Goal: Task Accomplishment & Management: Use online tool/utility

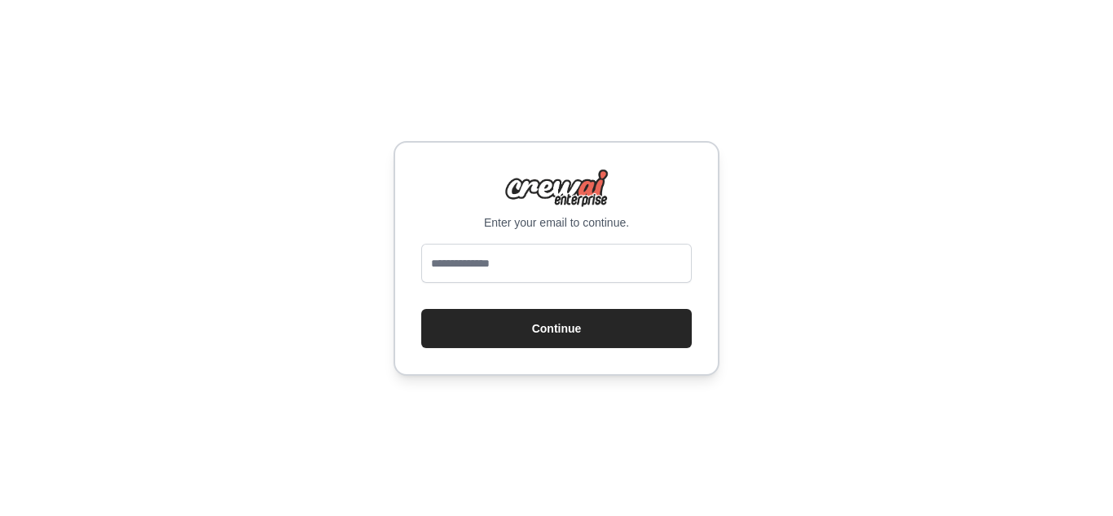
type input "**********"
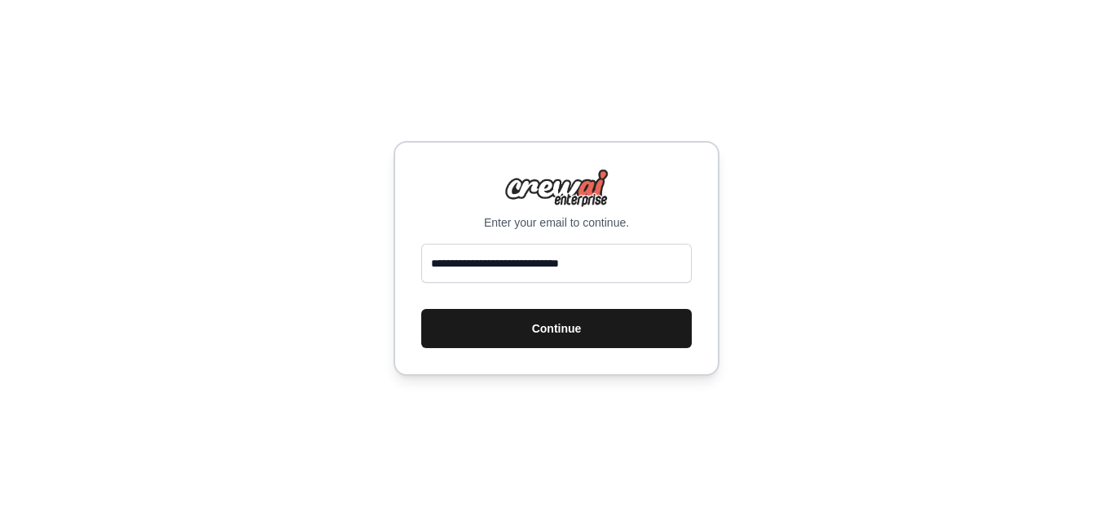
click at [574, 341] on button "Continue" at bounding box center [556, 328] width 270 height 39
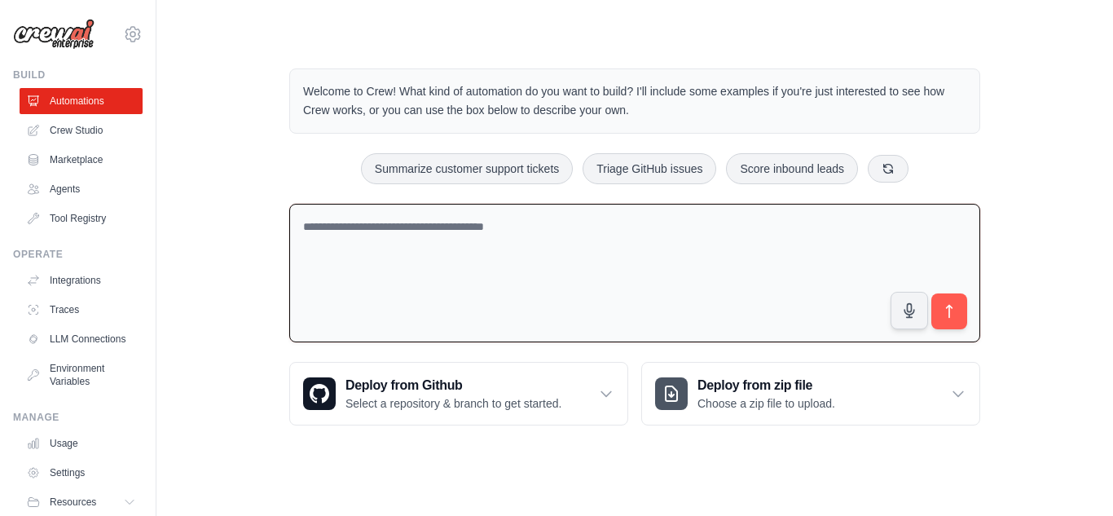
click at [378, 235] on textarea at bounding box center [634, 273] width 691 height 139
click at [440, 169] on button "Summarize customer support tickets" at bounding box center [467, 167] width 212 height 31
type textarea "**********"
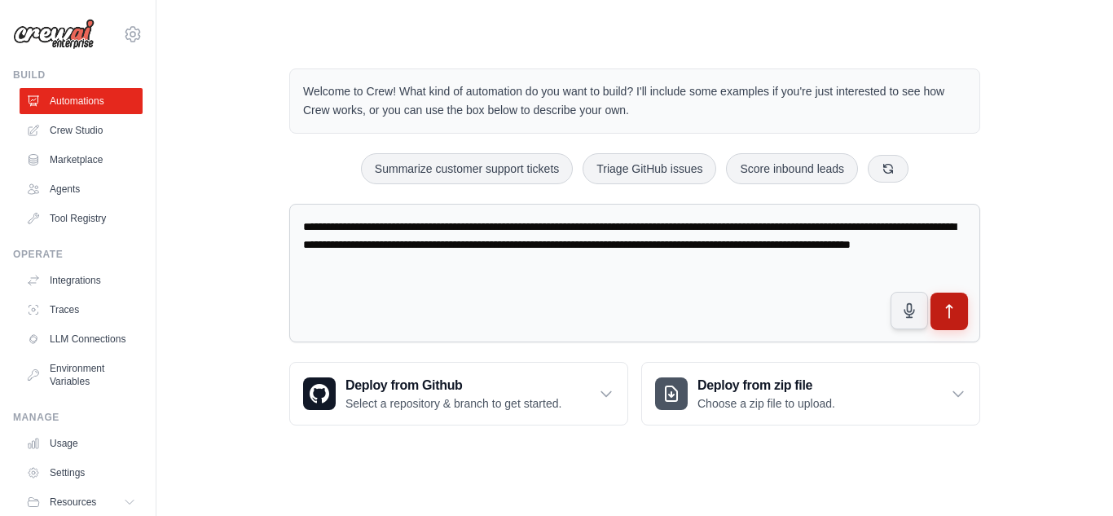
click at [950, 312] on icon "submit" at bounding box center [949, 311] width 17 height 17
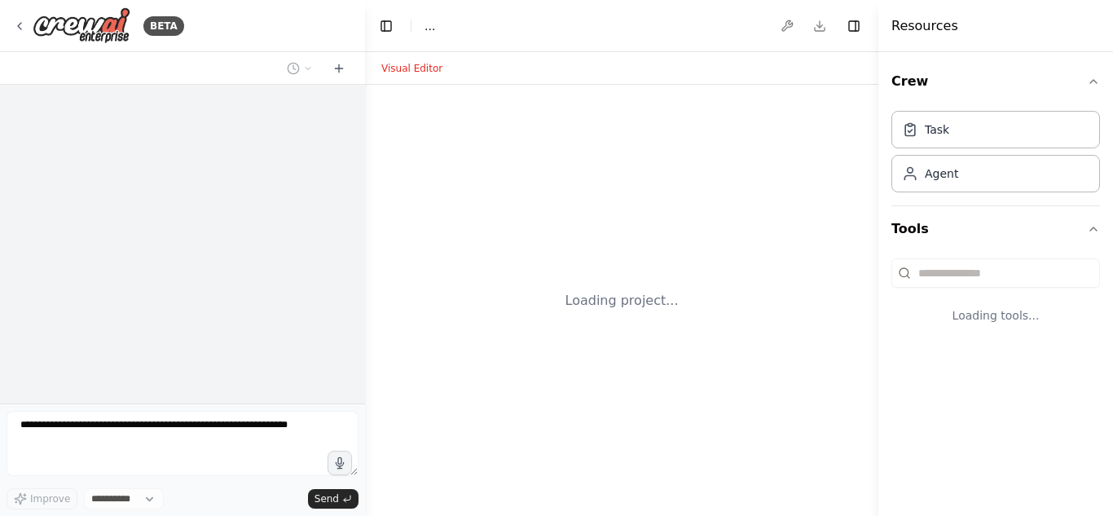
select select "****"
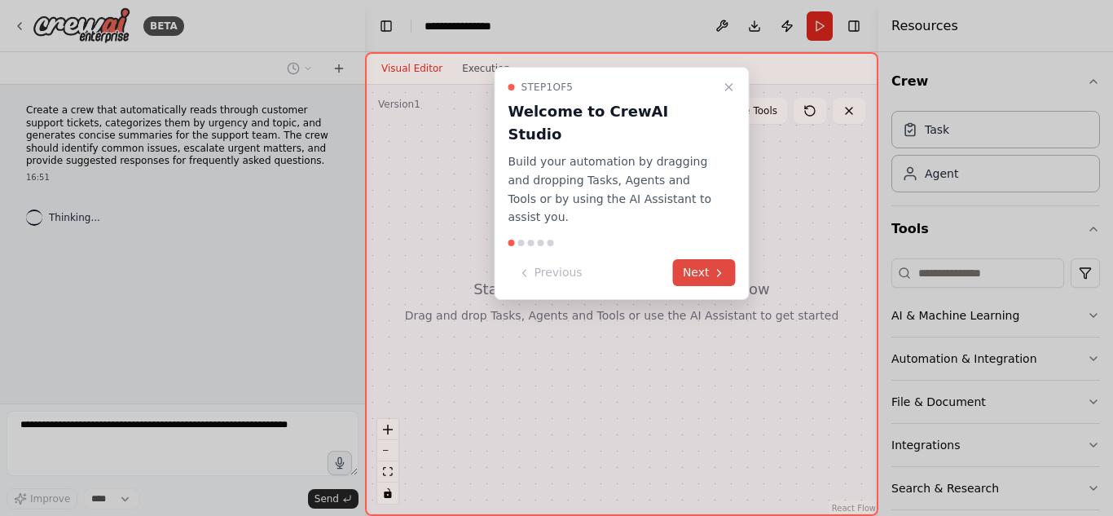
click at [718, 259] on button "Next" at bounding box center [704, 272] width 63 height 27
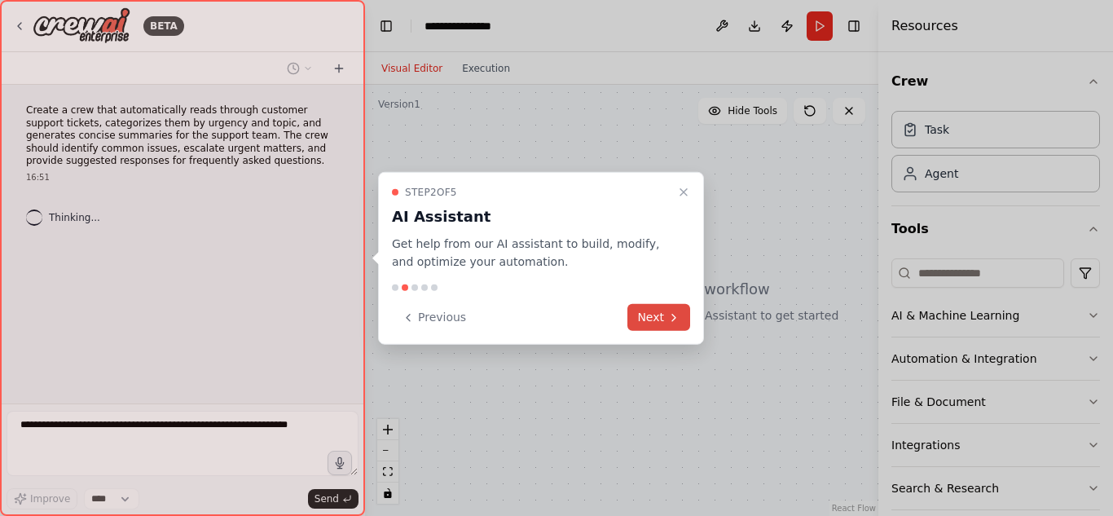
click at [671, 323] on icon at bounding box center [673, 316] width 13 height 13
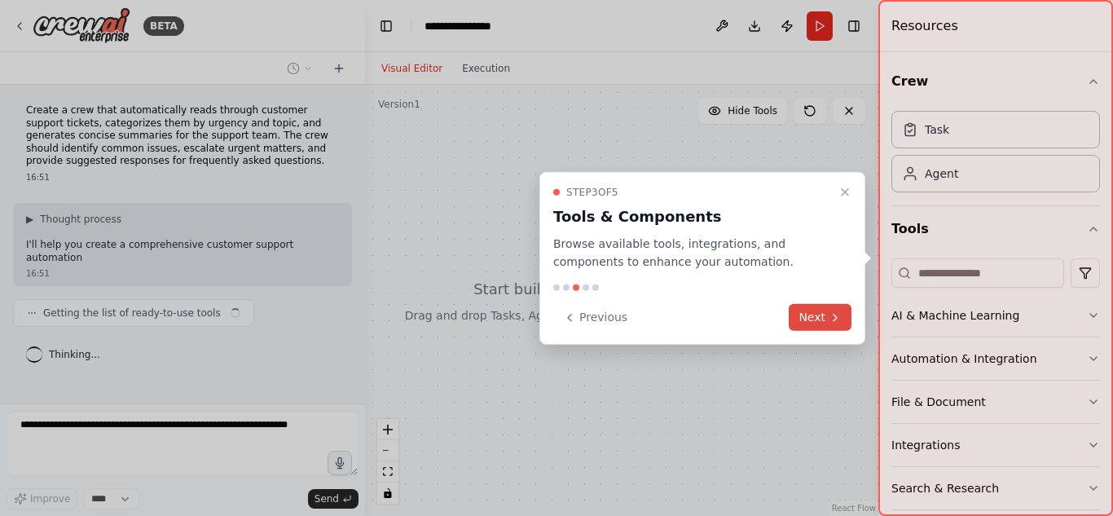
click at [820, 323] on button "Next" at bounding box center [820, 317] width 63 height 27
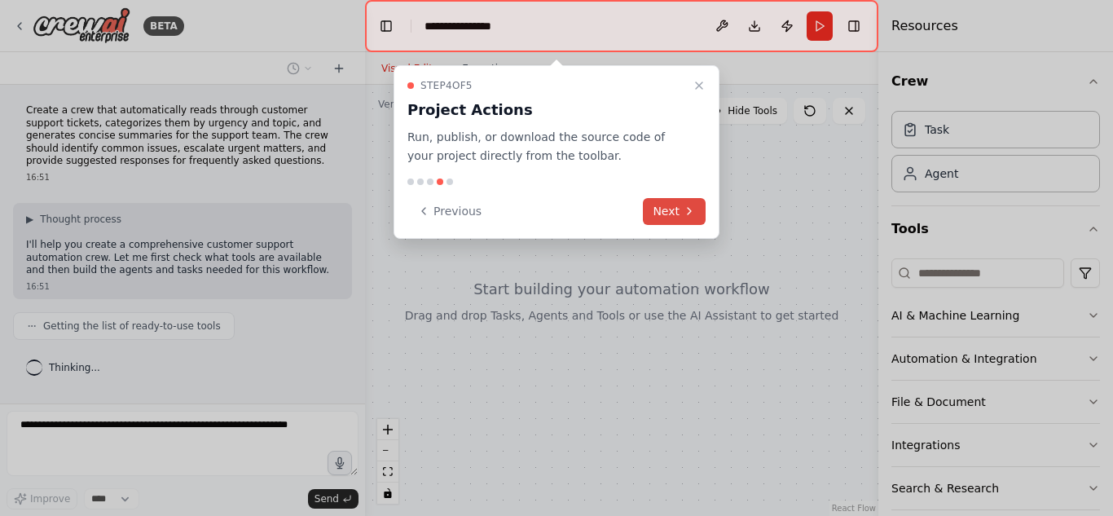
click at [680, 214] on button "Next" at bounding box center [674, 211] width 63 height 27
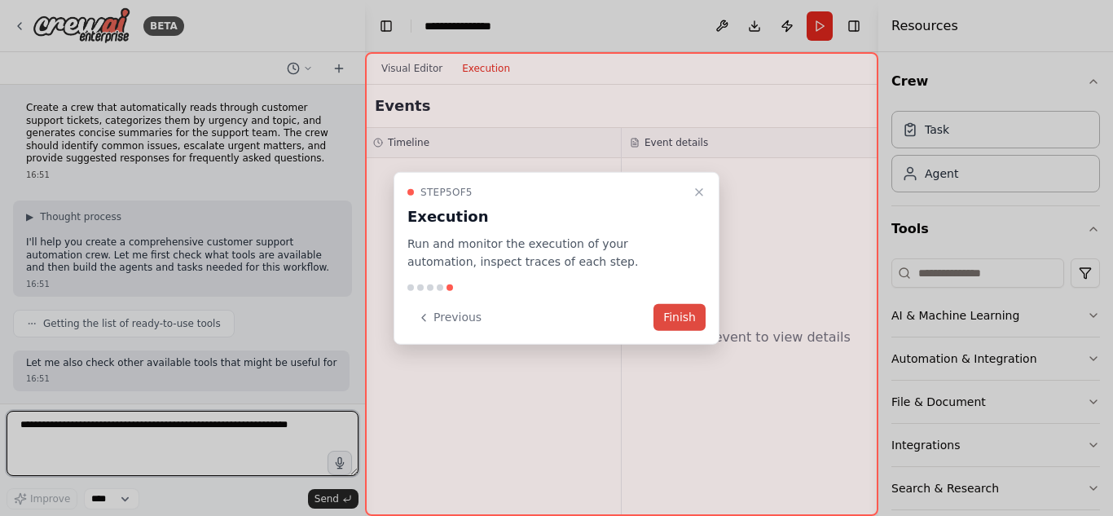
scroll to position [15, 0]
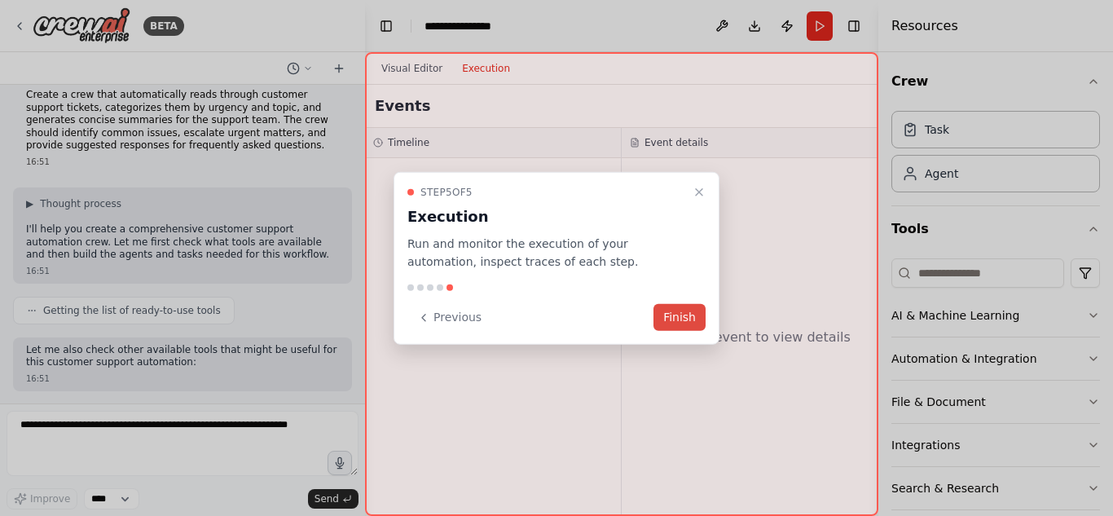
click at [680, 313] on button "Finish" at bounding box center [679, 317] width 52 height 27
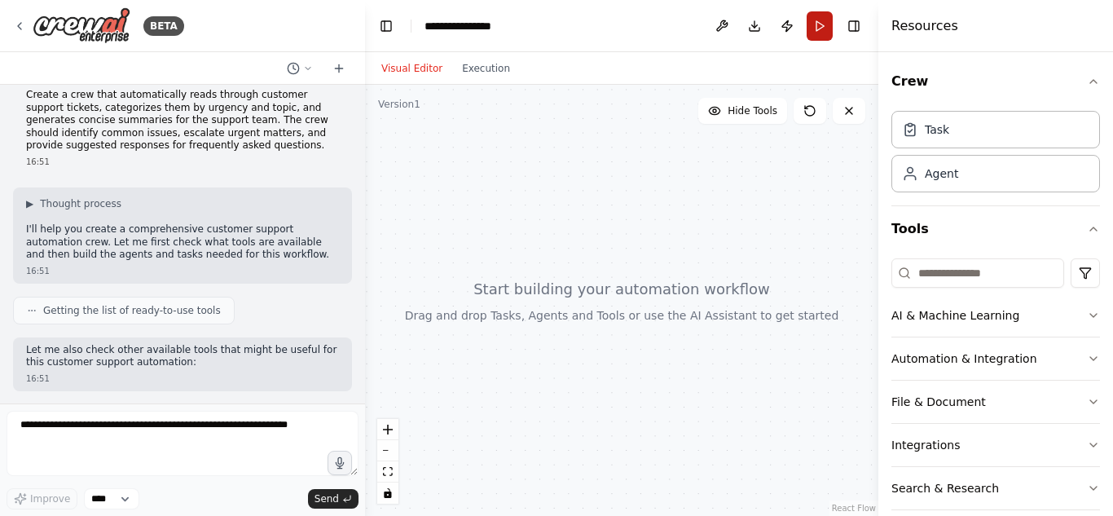
click at [812, 31] on button "Run" at bounding box center [820, 25] width 26 height 29
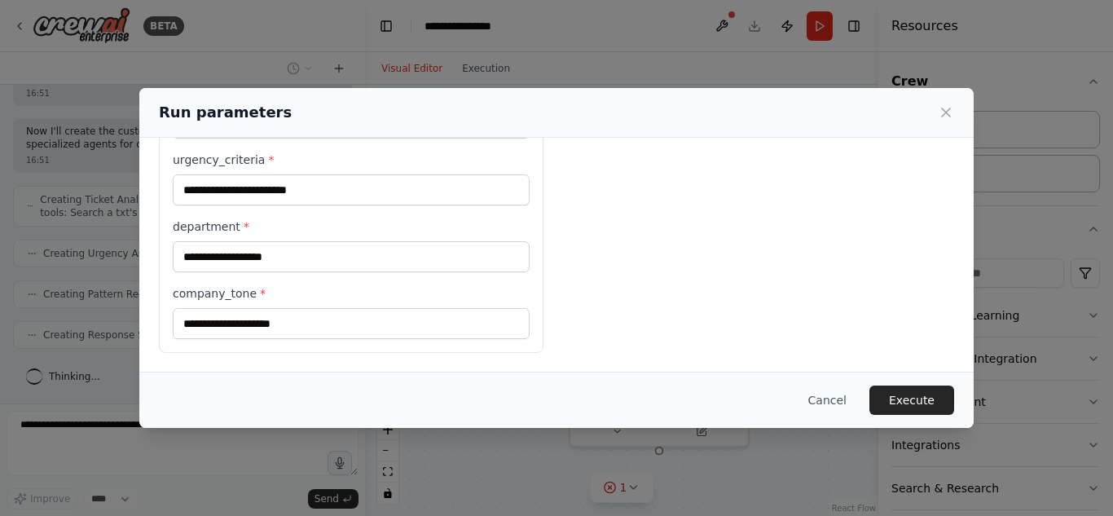
scroll to position [341, 0]
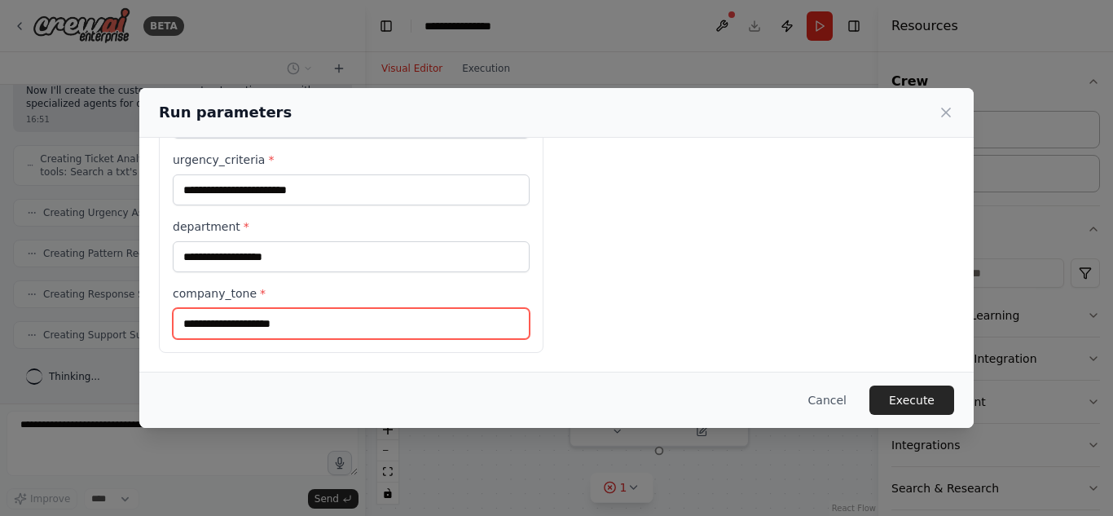
click at [225, 310] on input "company_tone *" at bounding box center [351, 323] width 357 height 31
click at [224, 310] on input "company_tone *" at bounding box center [351, 323] width 357 height 31
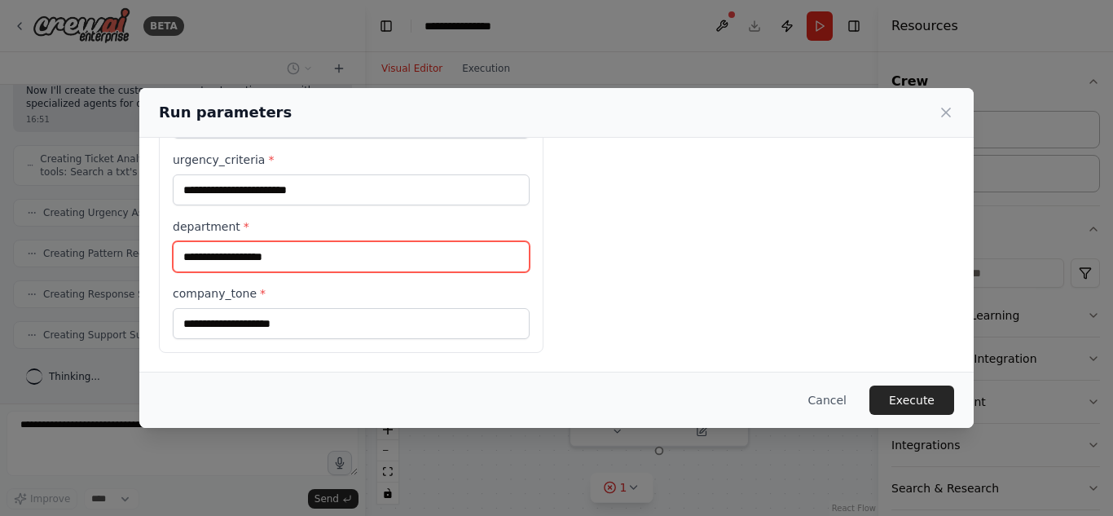
click at [239, 252] on input "department *" at bounding box center [351, 256] width 357 height 31
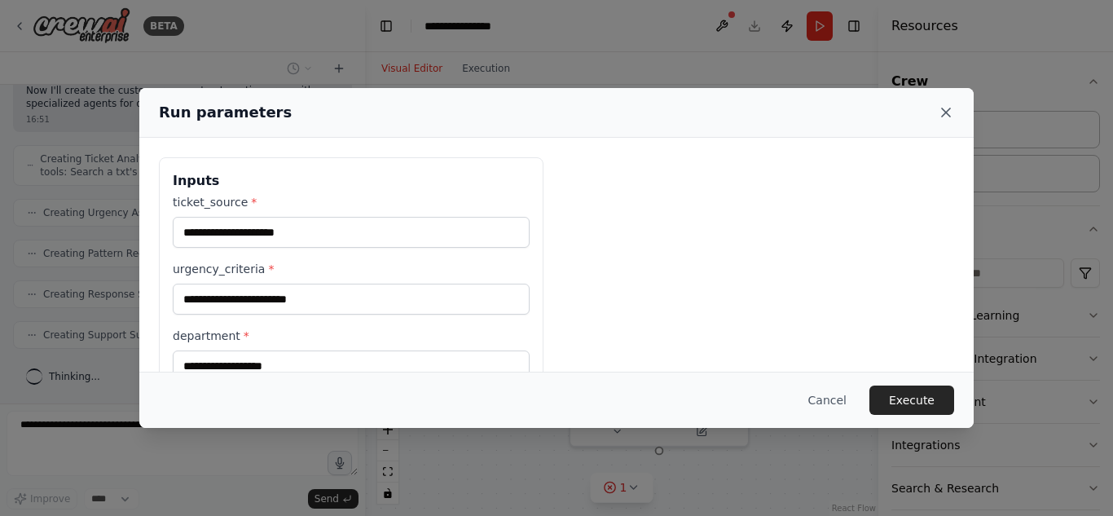
click at [946, 111] on icon at bounding box center [946, 112] width 16 height 16
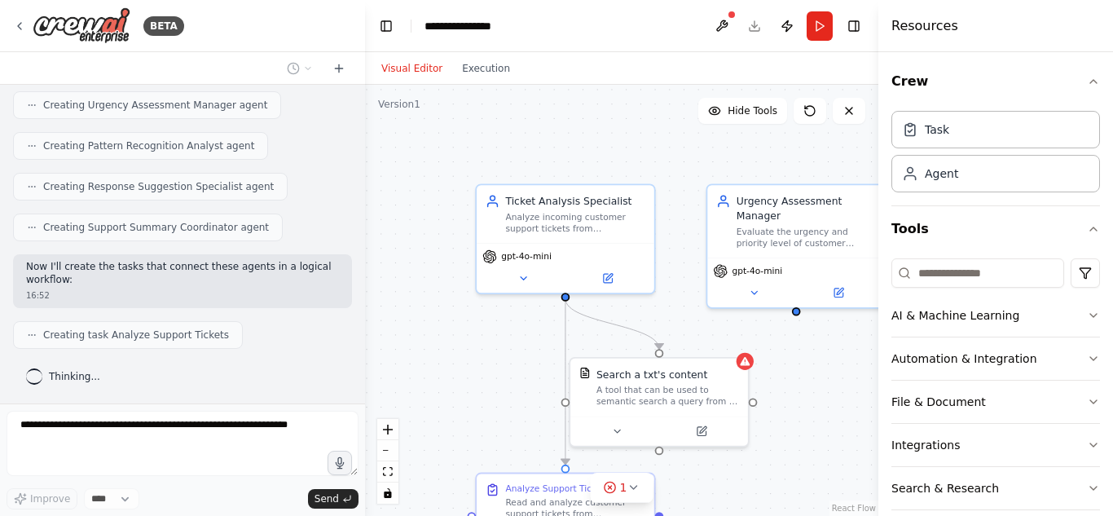
scroll to position [64, 0]
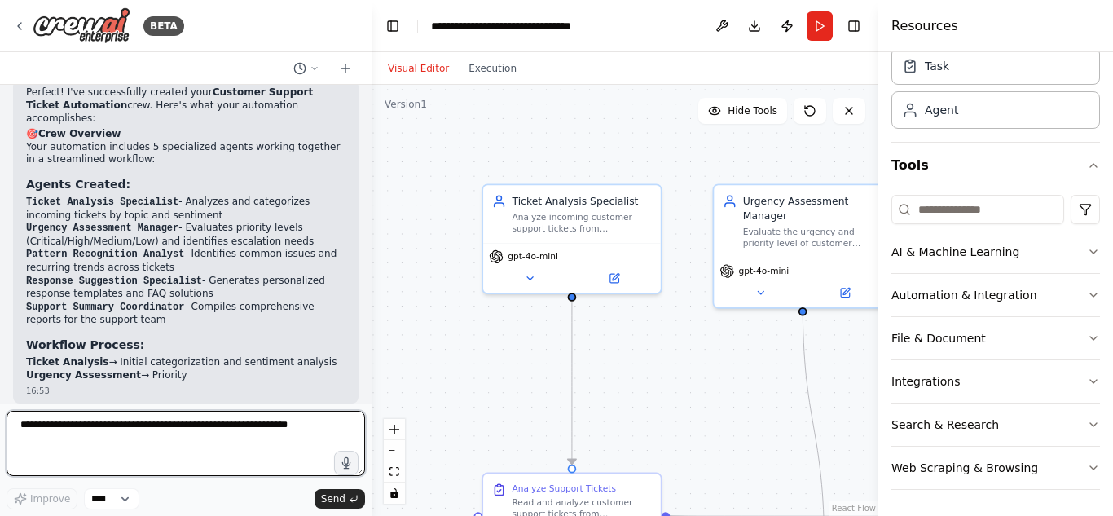
drag, startPoint x: 358, startPoint y: 377, endPoint x: 397, endPoint y: 296, distance: 90.0
click at [398, 251] on div "BETA Create a crew that automatically reads through customer support tickets, c…" at bounding box center [556, 258] width 1113 height 516
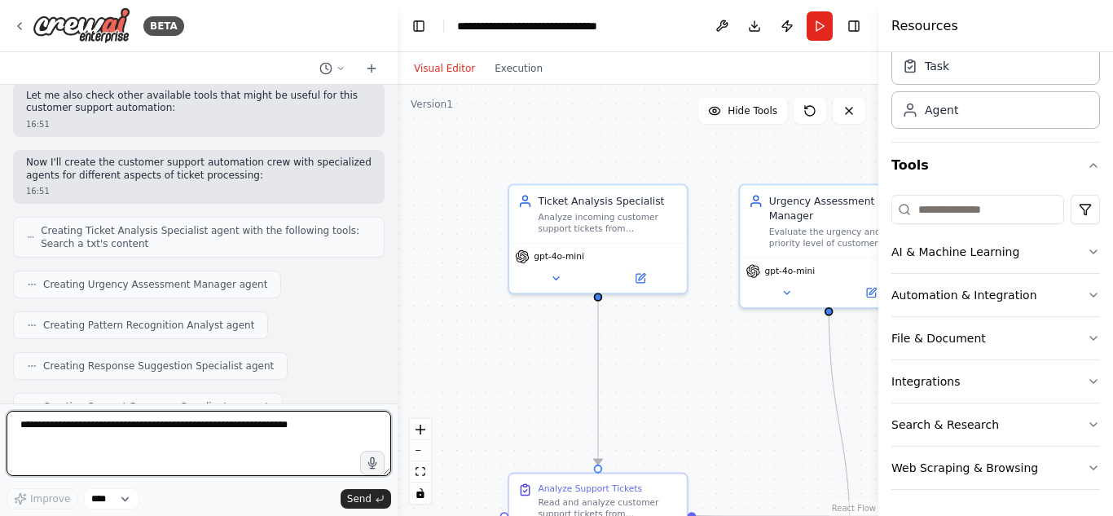
scroll to position [151, 0]
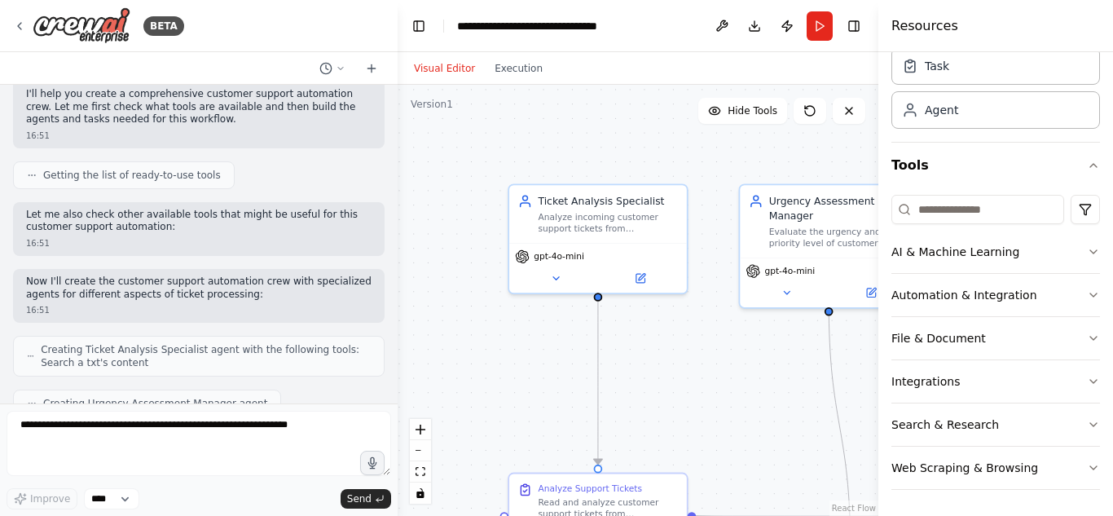
click at [432, 64] on button "Visual Editor" at bounding box center [444, 69] width 81 height 20
click at [453, 68] on button "Visual Editor" at bounding box center [444, 69] width 81 height 20
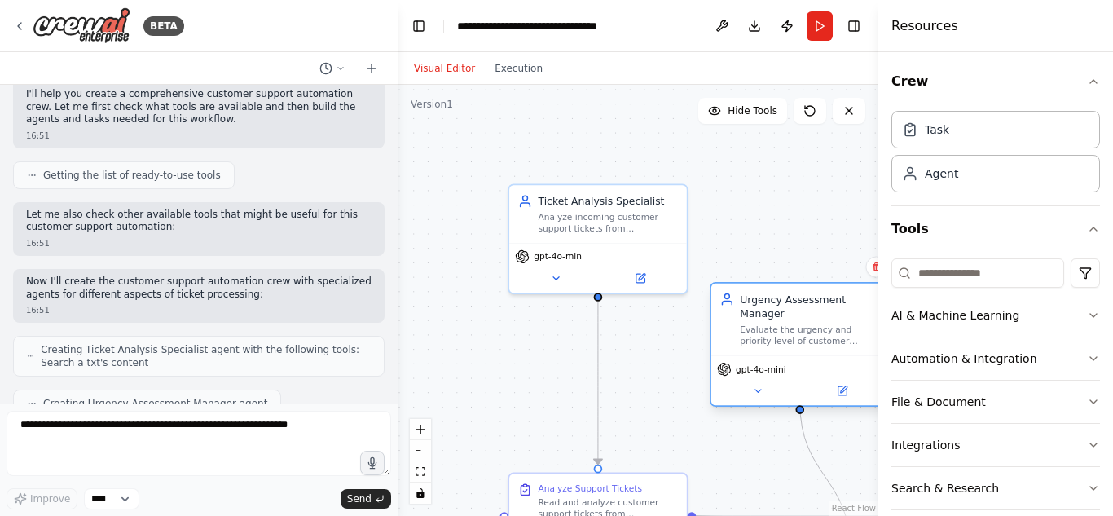
drag, startPoint x: 761, startPoint y: 220, endPoint x: 726, endPoint y: 329, distance: 114.7
click at [726, 329] on div "Urgency Assessment Manager Evaluate the urgency and priority level of customer …" at bounding box center [800, 319] width 161 height 55
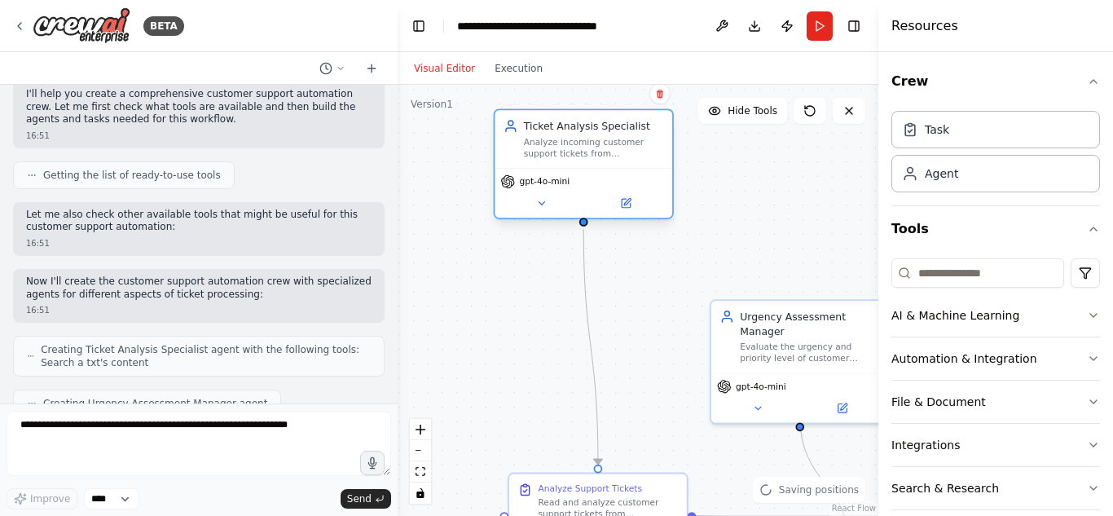
drag, startPoint x: 602, startPoint y: 227, endPoint x: 590, endPoint y: 156, distance: 71.9
click at [590, 156] on div "Analyze incoming customer support tickets from {ticket_source} and categorize t…" at bounding box center [594, 147] width 140 height 23
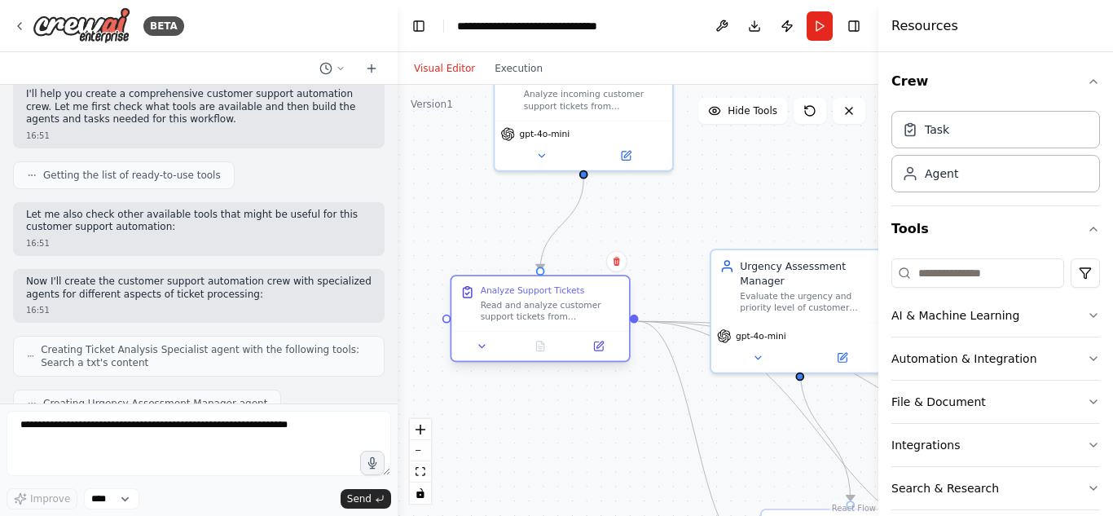
drag, startPoint x: 568, startPoint y: 502, endPoint x: 508, endPoint y: 301, distance: 209.3
click at [508, 301] on div "Read and analyze customer support tickets from {ticket_source}. Extract key inf…" at bounding box center [551, 310] width 140 height 23
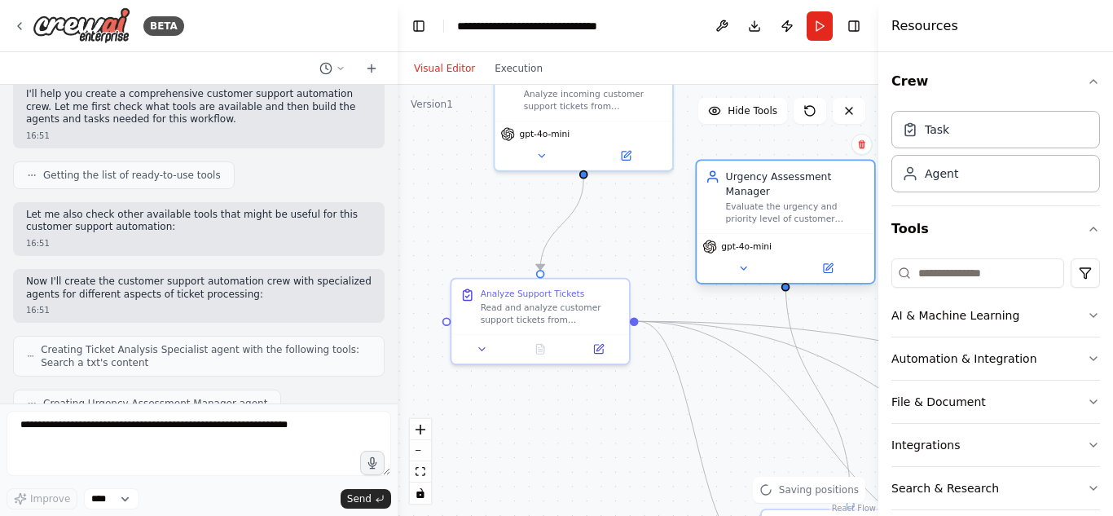
drag, startPoint x: 821, startPoint y: 307, endPoint x: 810, endPoint y: 223, distance: 84.7
click at [810, 233] on div "gpt-4o-mini" at bounding box center [786, 258] width 178 height 50
click at [537, 153] on icon at bounding box center [540, 152] width 11 height 11
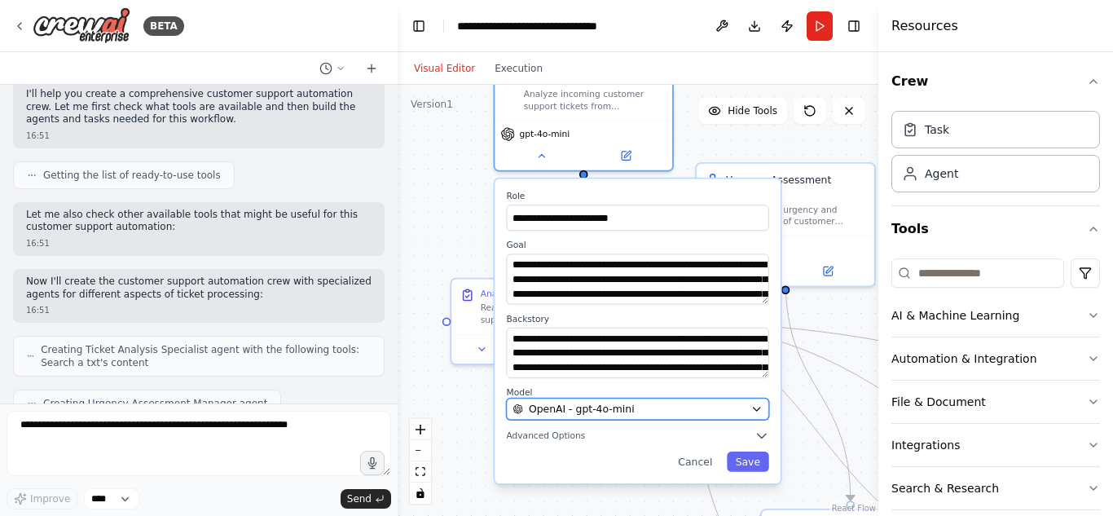
click at [763, 412] on button "OpenAI - gpt-4o-mini" at bounding box center [638, 409] width 262 height 22
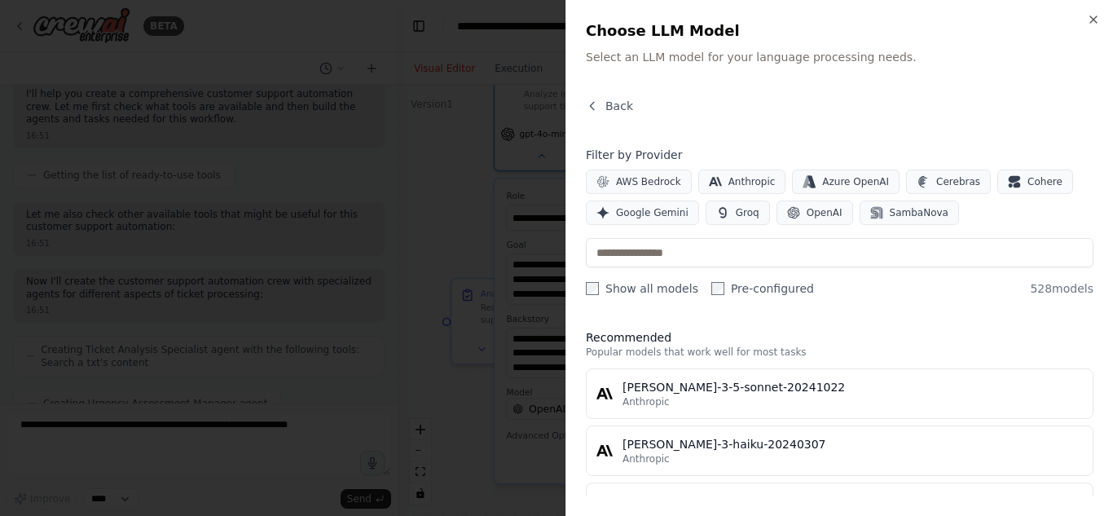
click at [611, 97] on div "Close Choose LLM Model Select an LLM model for your language processing needs. …" at bounding box center [839, 258] width 548 height 516
click at [612, 99] on span "Back" at bounding box center [619, 106] width 28 height 16
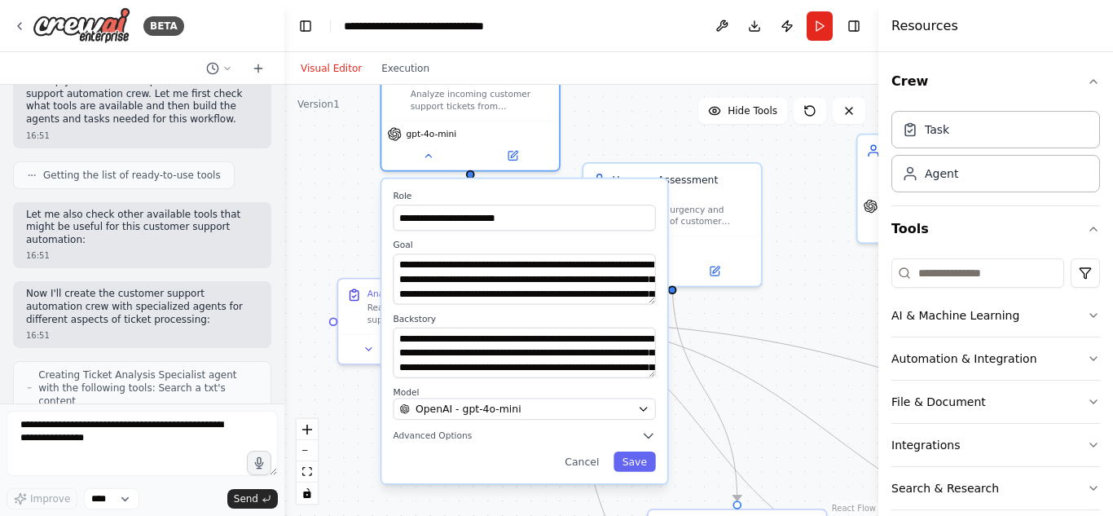
scroll to position [266, 0]
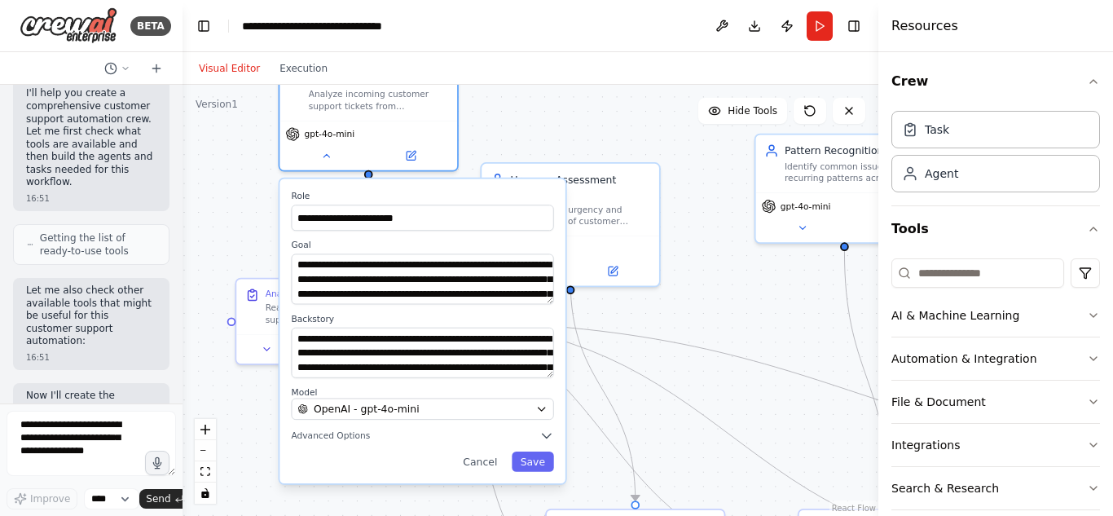
drag, startPoint x: 397, startPoint y: 275, endPoint x: 76, endPoint y: 276, distance: 321.0
click at [76, 276] on div "BETA Create a crew that automatically reads through customer support tickets, c…" at bounding box center [91, 258] width 183 height 516
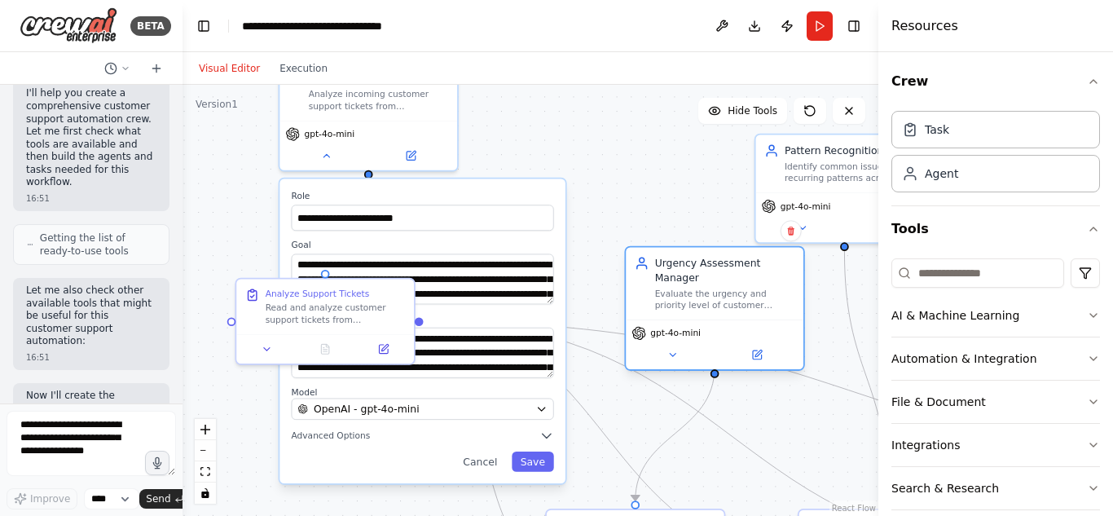
drag, startPoint x: 603, startPoint y: 196, endPoint x: 754, endPoint y: 280, distance: 172.5
click at [754, 288] on div "Evaluate the urgency and priority level of customer support tickets based on {u…" at bounding box center [725, 299] width 140 height 23
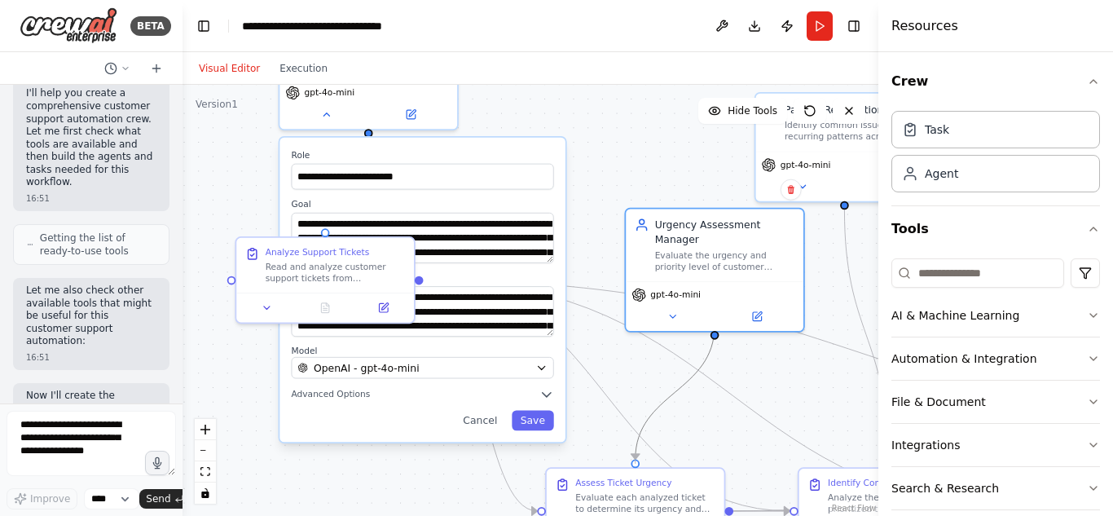
drag, startPoint x: 637, startPoint y: 500, endPoint x: 635, endPoint y: 455, distance: 44.9
click at [635, 402] on div ".deletable-edge-delete-btn { width: 20px; height: 20px; border: 0px solid #ffff…" at bounding box center [529, 210] width 616 height 381
drag, startPoint x: 637, startPoint y: 467, endPoint x: 751, endPoint y: 429, distance: 120.1
click at [636, 467] on div "Assess Ticket Urgency Evaluate each analyzed ticket to determine its urgency an…" at bounding box center [628, 510] width 180 height 87
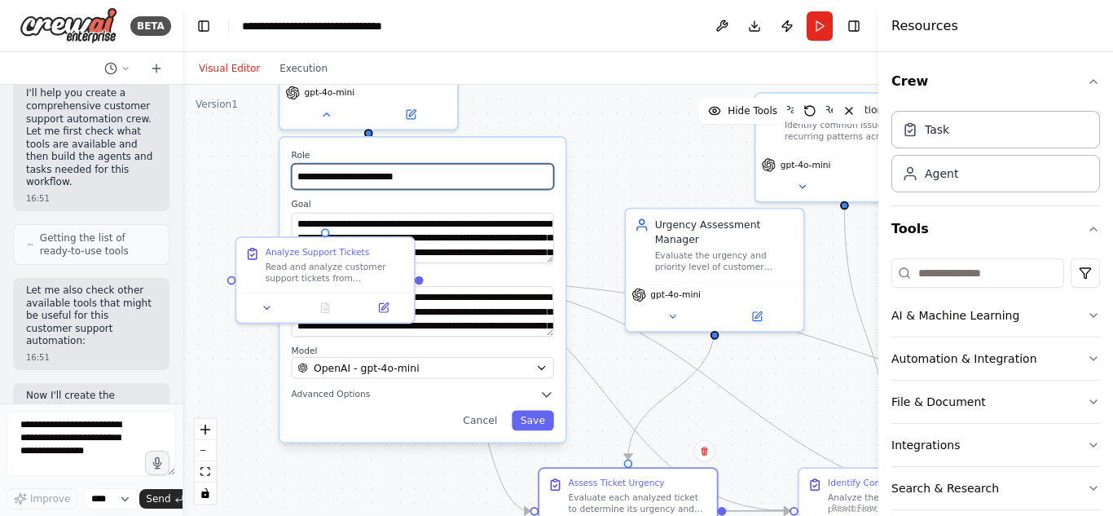
drag, startPoint x: 416, startPoint y: 174, endPoint x: 475, endPoint y: 180, distance: 58.9
click at [475, 180] on input "**********" at bounding box center [423, 177] width 262 height 26
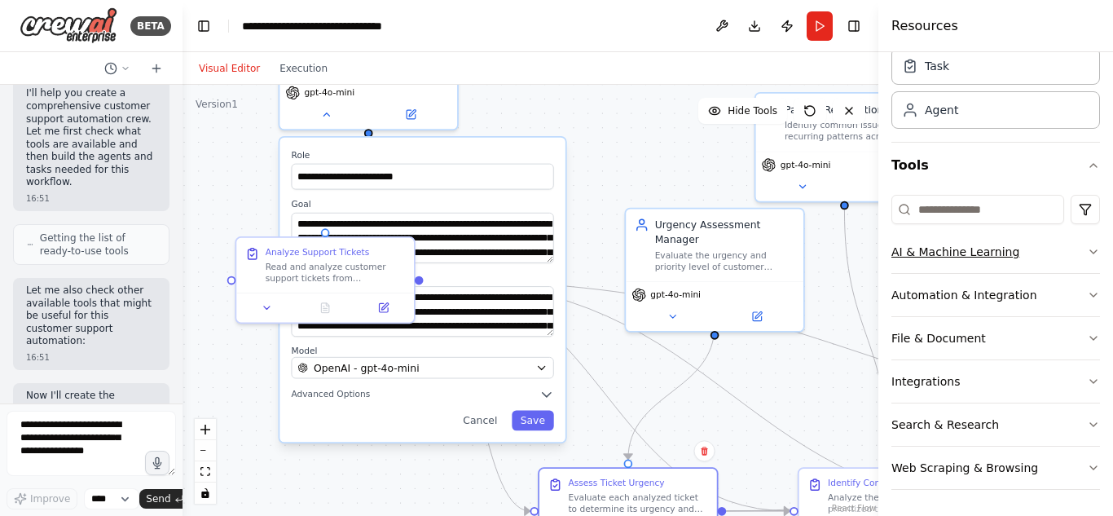
click at [1063, 261] on button "AI & Machine Learning" at bounding box center [995, 252] width 209 height 42
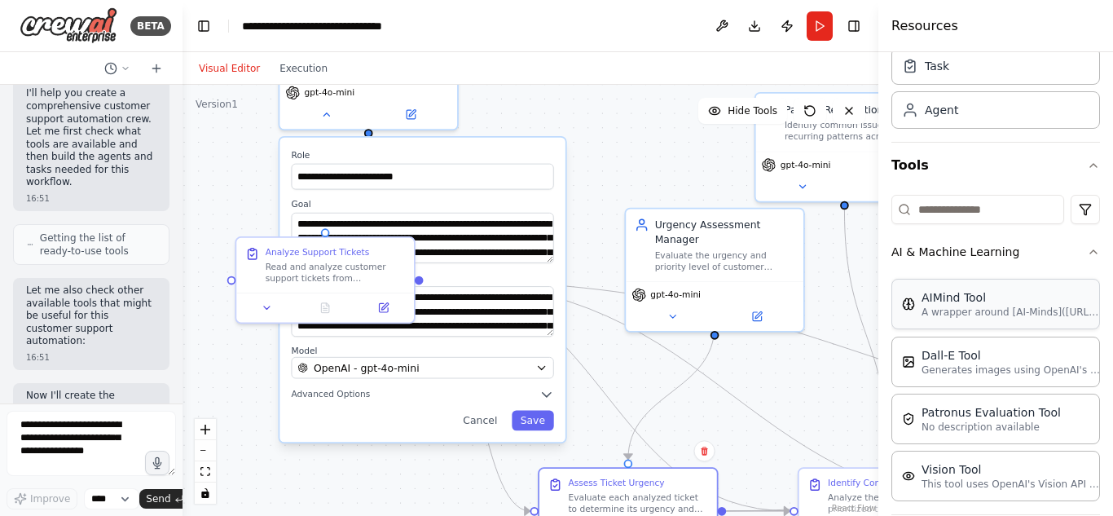
drag, startPoint x: 971, startPoint y: 309, endPoint x: 1041, endPoint y: 335, distance: 74.8
click at [974, 310] on p "A wrapper around [AI-Minds]([URL][DOMAIN_NAME]). Useful for when you need answe…" at bounding box center [1010, 312] width 179 height 13
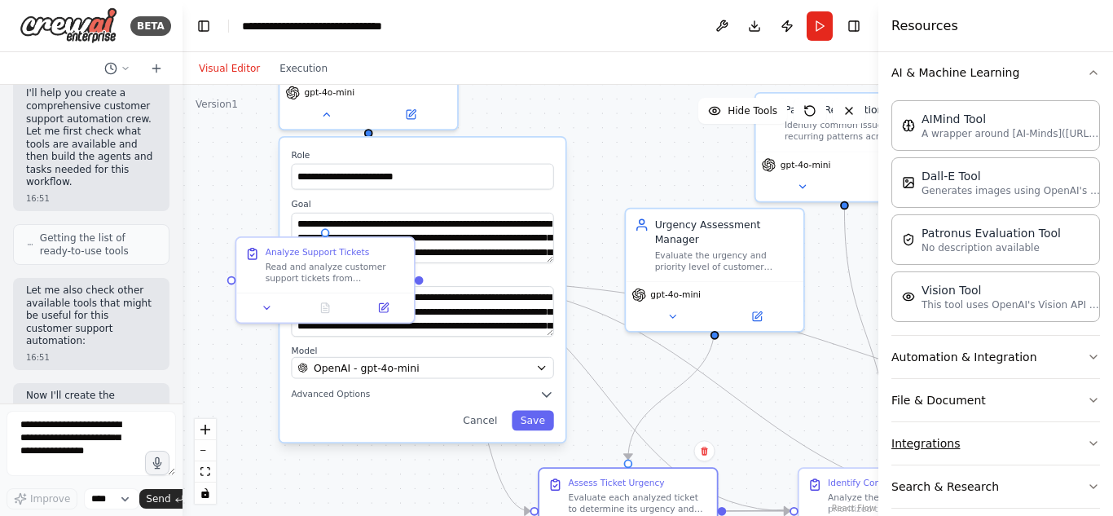
scroll to position [271, 0]
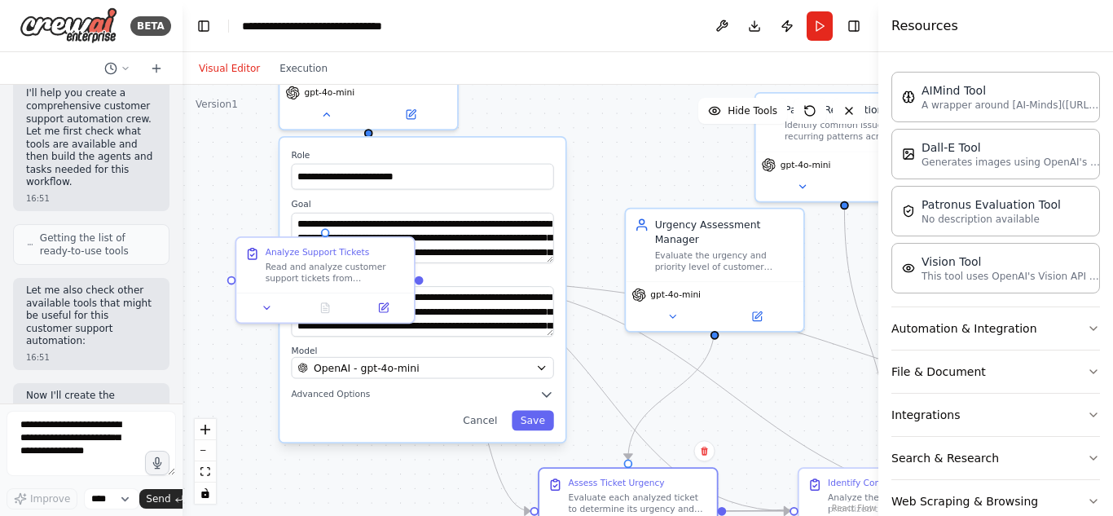
click at [234, 68] on button "Visual Editor" at bounding box center [229, 69] width 81 height 20
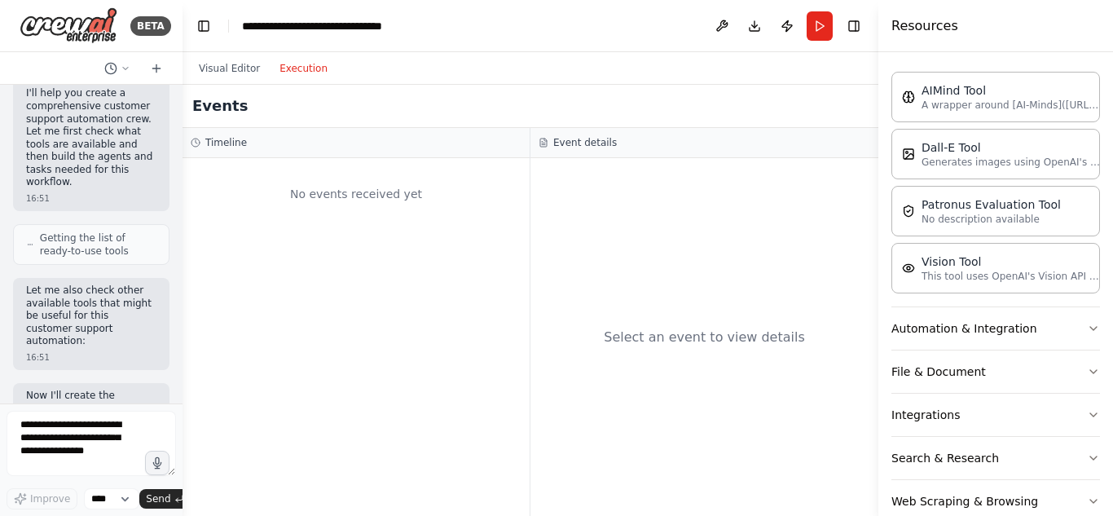
click at [279, 70] on button "Execution" at bounding box center [304, 69] width 68 height 20
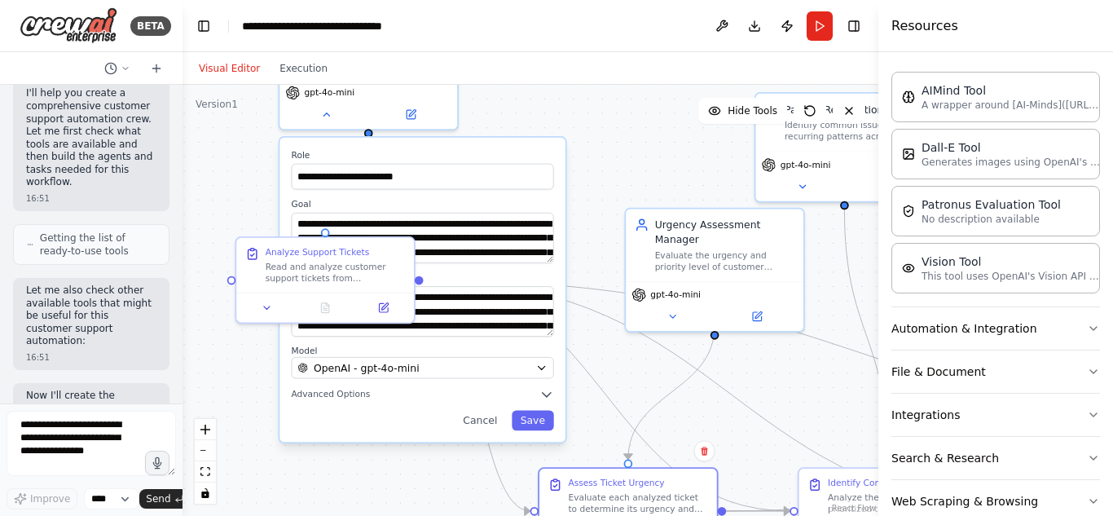
click at [213, 75] on button "Visual Editor" at bounding box center [229, 69] width 81 height 20
click at [266, 310] on icon at bounding box center [267, 304] width 11 height 11
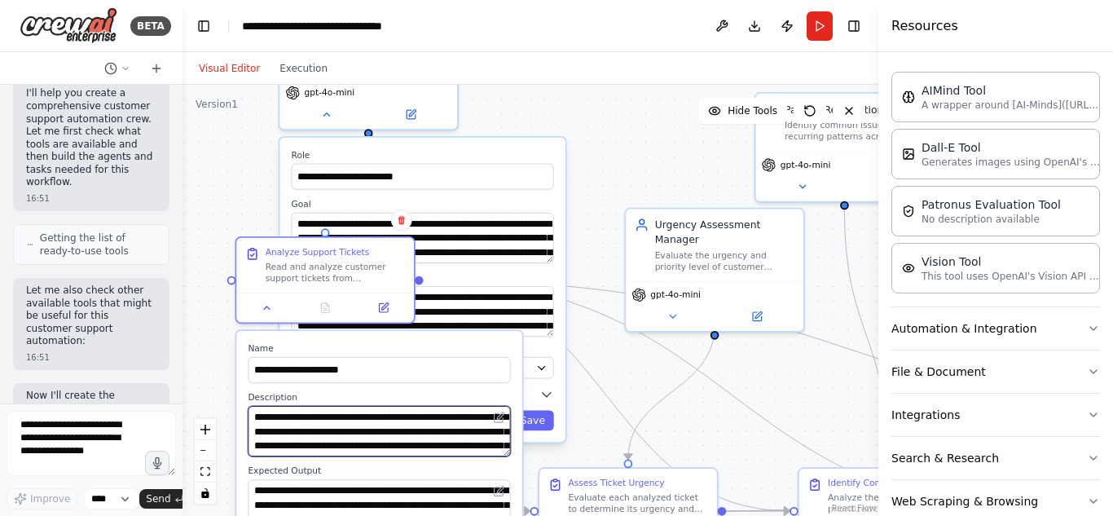
click at [328, 426] on textarea "**********" at bounding box center [379, 431] width 262 height 51
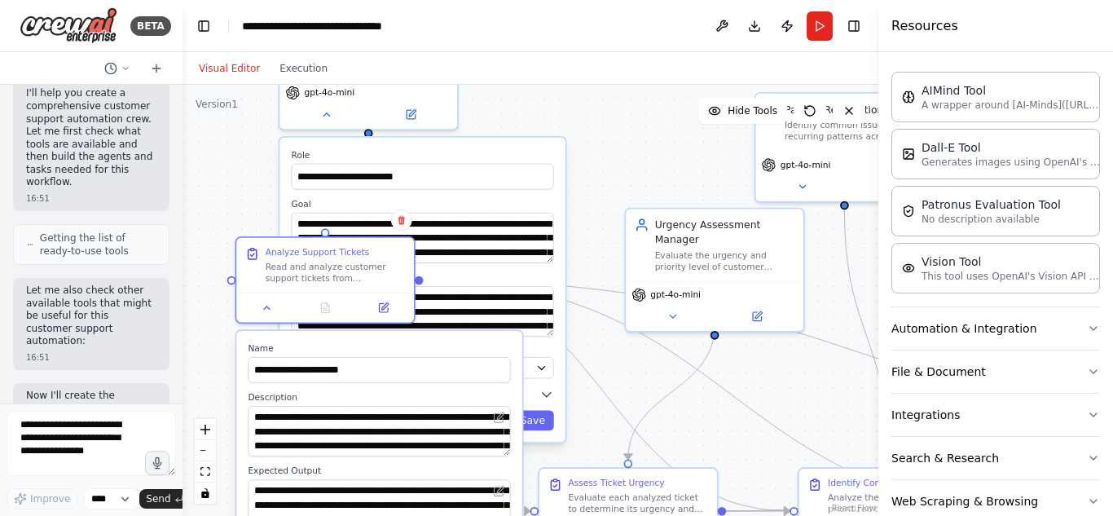
click at [230, 235] on div ".deletable-edge-delete-btn { width: 20px; height: 20px; border: 0px solid #ffff…" at bounding box center [531, 300] width 696 height 431
click at [347, 244] on div "Analyze Support Tickets" at bounding box center [318, 249] width 104 height 11
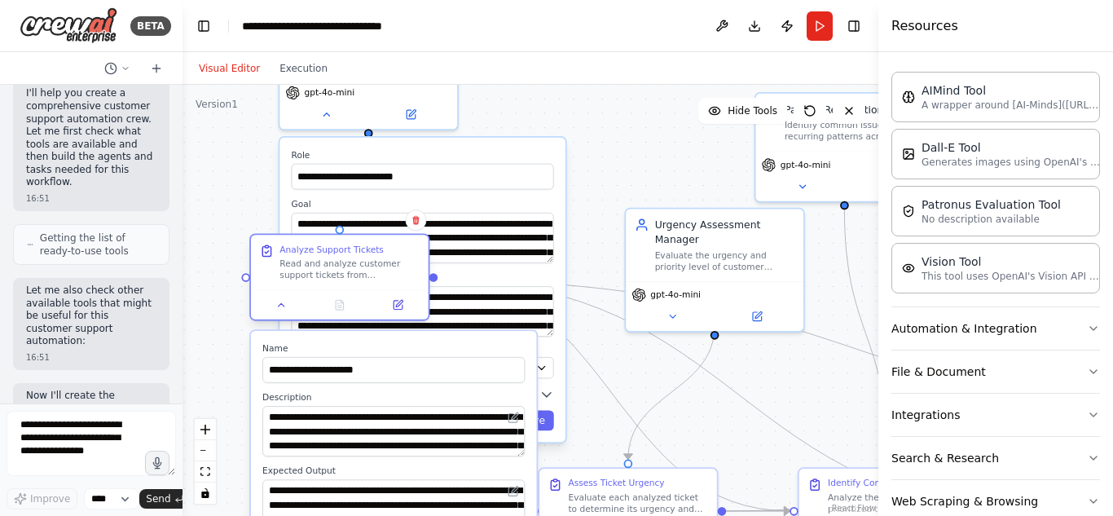
drag, startPoint x: 340, startPoint y: 271, endPoint x: 348, endPoint y: 268, distance: 8.8
click at [348, 268] on div "Read and analyze customer support tickets from {ticket_source}. Extract key inf…" at bounding box center [349, 269] width 140 height 23
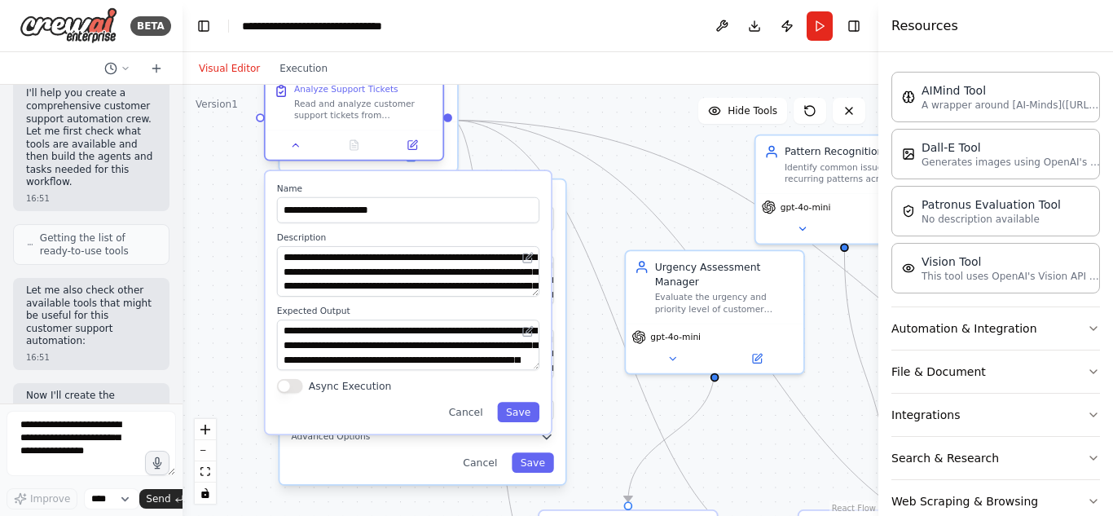
drag, startPoint x: 347, startPoint y: 270, endPoint x: 355, endPoint y: 108, distance: 162.3
click at [355, 108] on div "Read and analyze customer support tickets from {ticket_source}. Extract key inf…" at bounding box center [364, 110] width 140 height 23
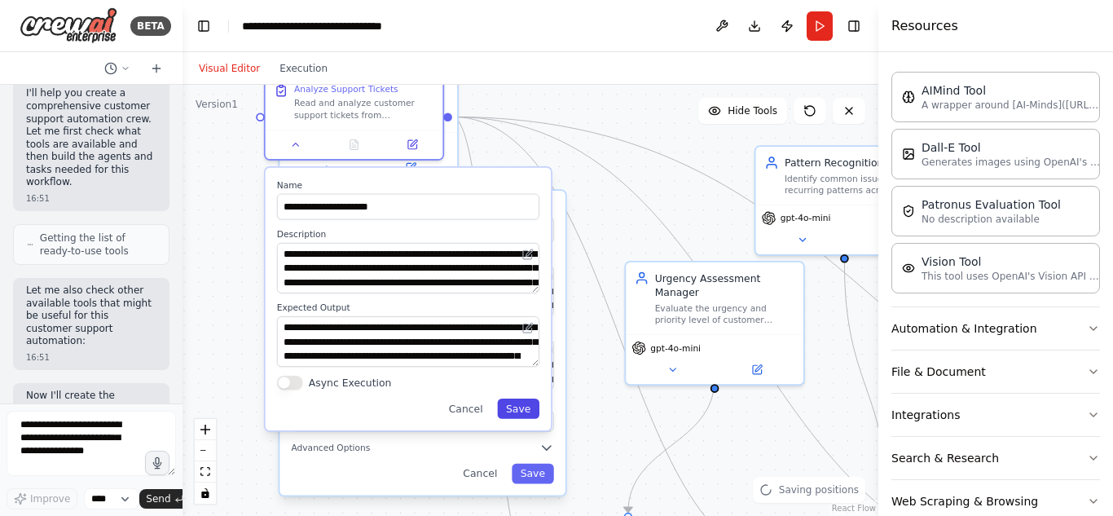
click at [521, 412] on button "Save" at bounding box center [518, 408] width 42 height 20
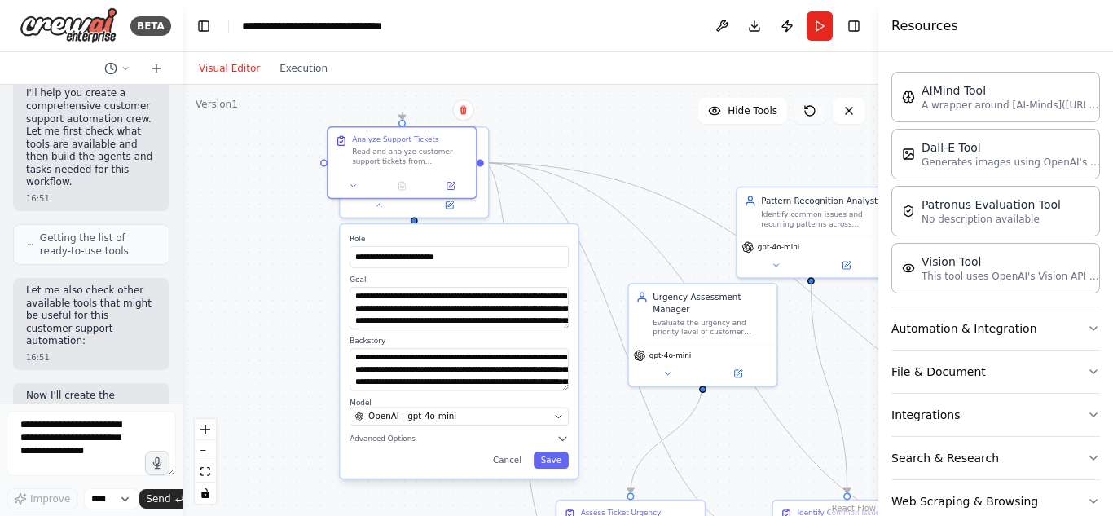
click at [811, 112] on icon at bounding box center [809, 110] width 13 height 13
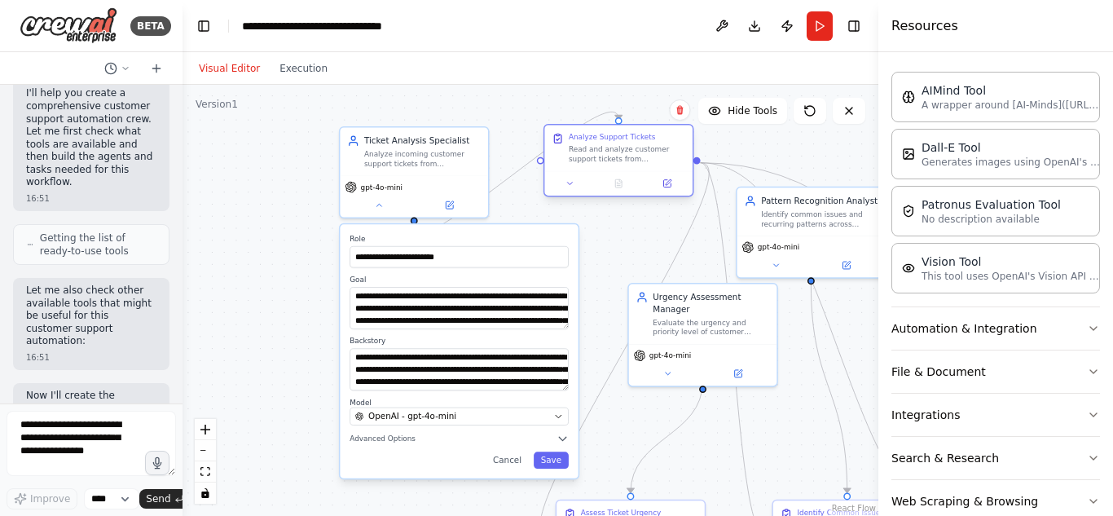
drag, startPoint x: 431, startPoint y: 161, endPoint x: 643, endPoint y: 152, distance: 212.0
click at [643, 152] on div "Read and analyze customer support tickets from {ticket_source}. Extract key inf…" at bounding box center [627, 154] width 117 height 20
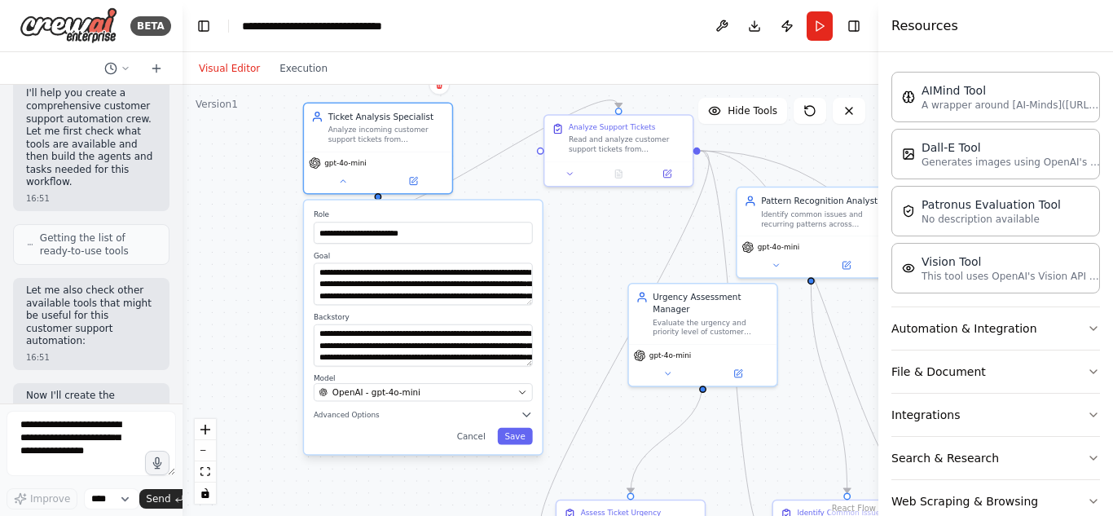
drag, startPoint x: 484, startPoint y: 236, endPoint x: 437, endPoint y: 214, distance: 52.1
click at [437, 214] on label "Role" at bounding box center [423, 215] width 219 height 10
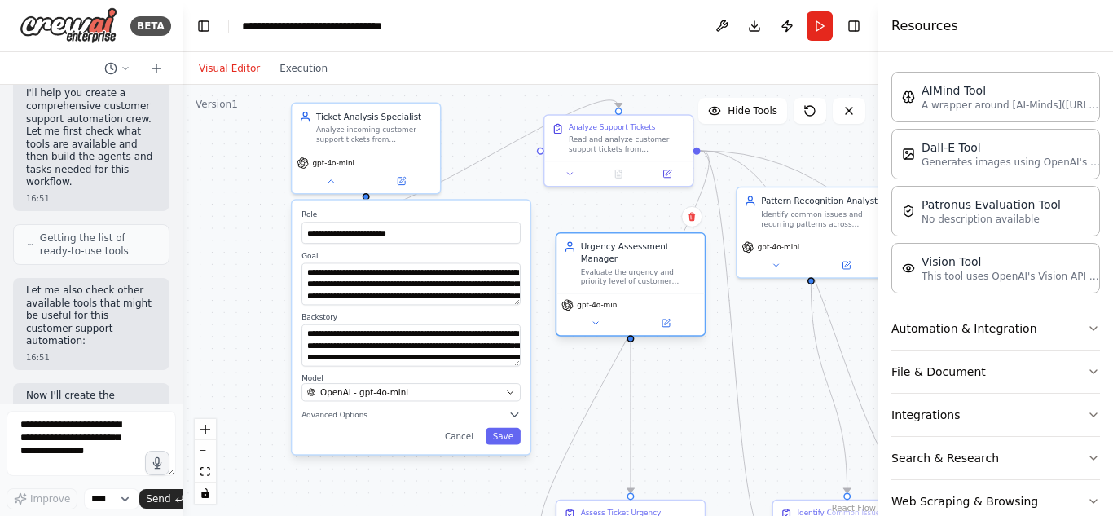
drag, startPoint x: 674, startPoint y: 306, endPoint x: 622, endPoint y: 262, distance: 67.6
click at [622, 267] on div "Evaluate the urgency and priority level of customer support tickets based on {u…" at bounding box center [639, 277] width 117 height 20
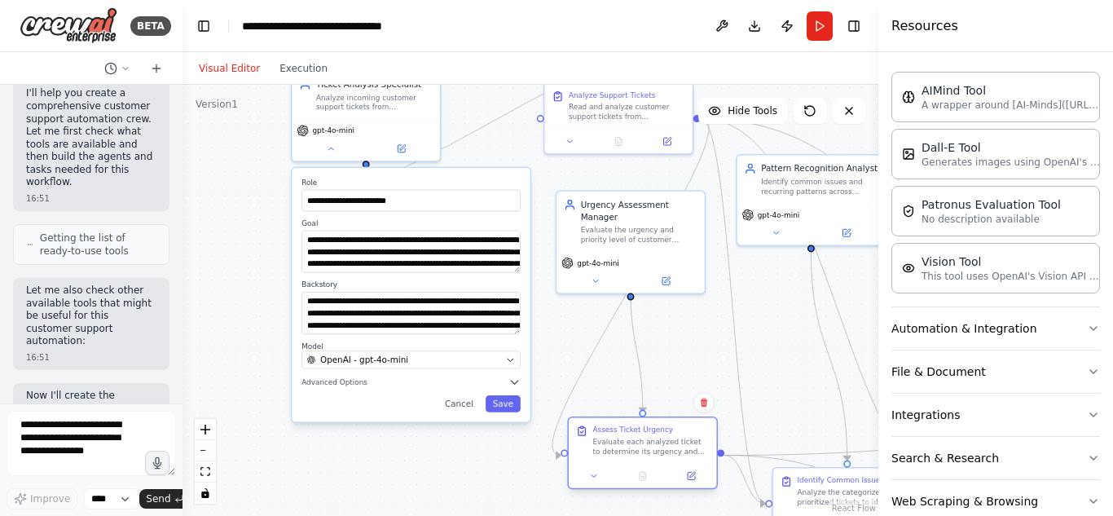
drag, startPoint x: 655, startPoint y: 510, endPoint x: 666, endPoint y: 421, distance: 89.4
click at [666, 421] on div "Assess Ticket Urgency Evaluate each analyzed ticket to determine its urgency an…" at bounding box center [643, 440] width 148 height 46
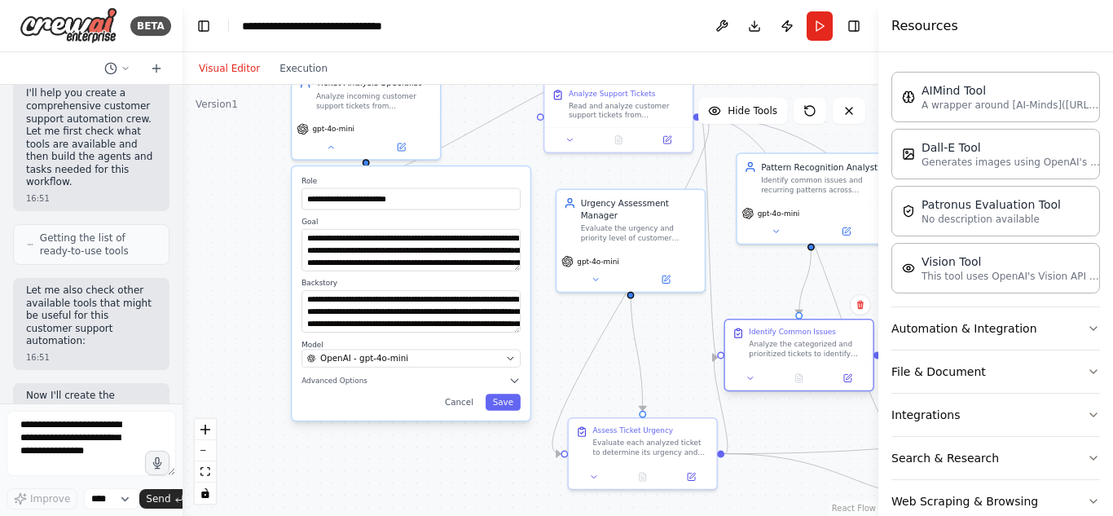
drag, startPoint x: 807, startPoint y: 492, endPoint x: 763, endPoint y: 347, distance: 151.6
click at [763, 347] on div "Analyze the categorized and prioritized tickets to identify patterns, common is…" at bounding box center [807, 349] width 117 height 20
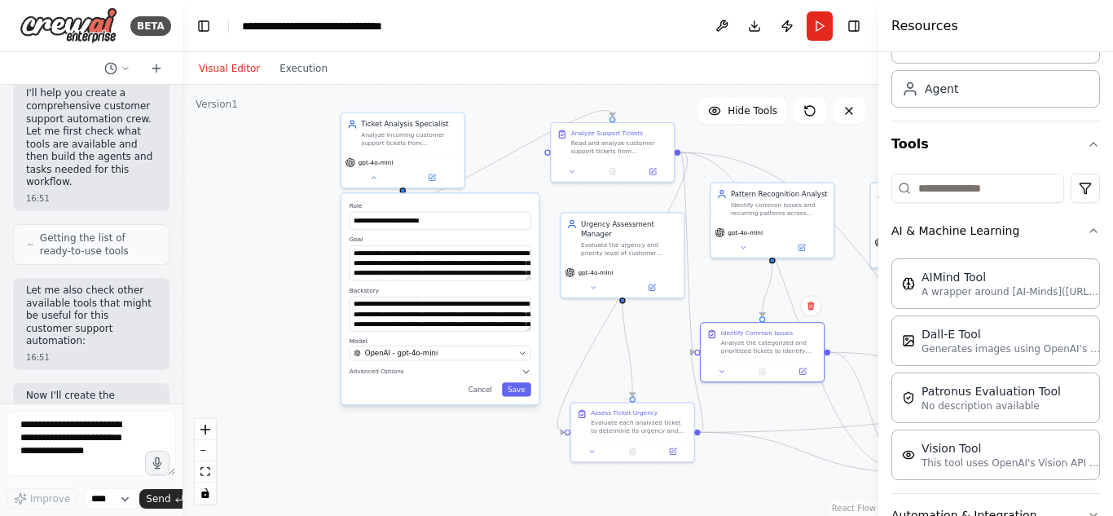
scroll to position [67, 0]
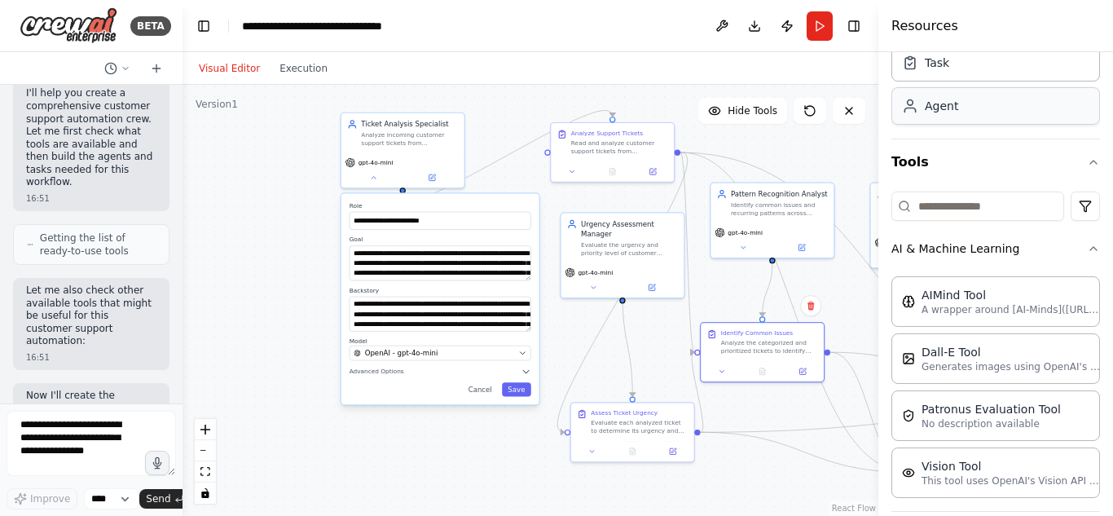
click at [976, 108] on div "Agent" at bounding box center [995, 105] width 209 height 37
click at [819, 39] on button "Run" at bounding box center [820, 25] width 26 height 29
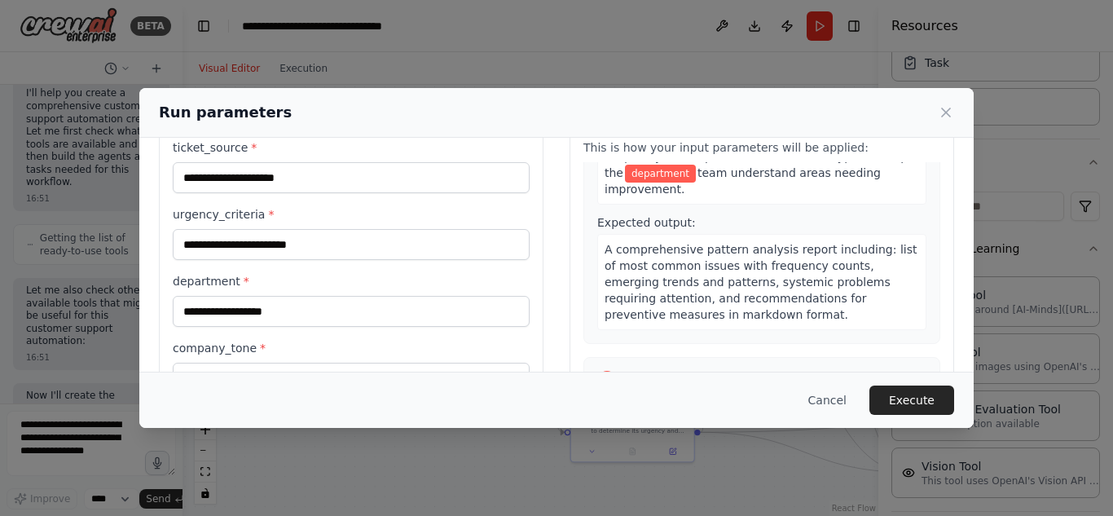
scroll to position [0, 0]
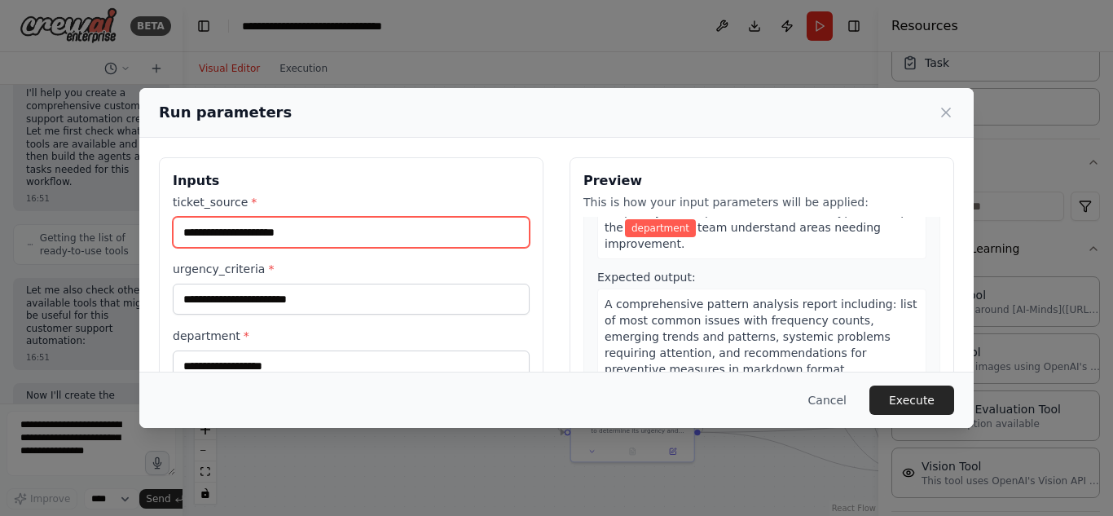
click at [284, 243] on input "ticket_source *" at bounding box center [351, 232] width 357 height 31
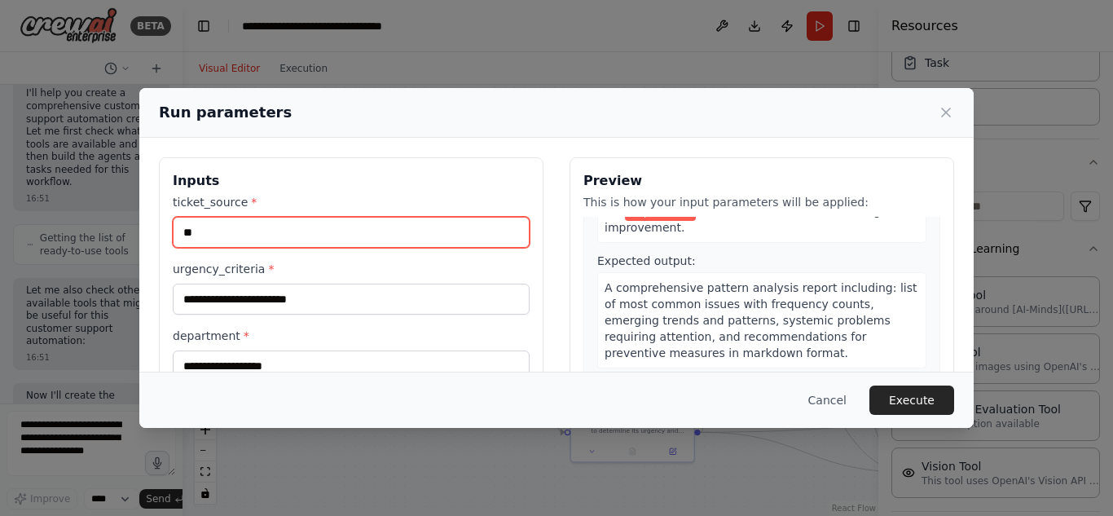
type input "*"
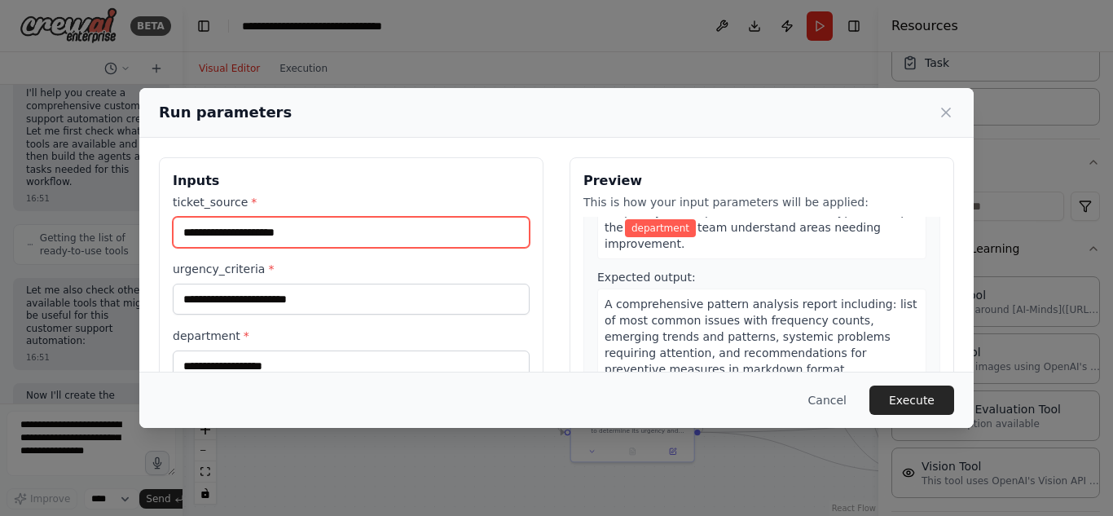
click at [220, 236] on input "**********" at bounding box center [351, 232] width 357 height 31
type input "**********"
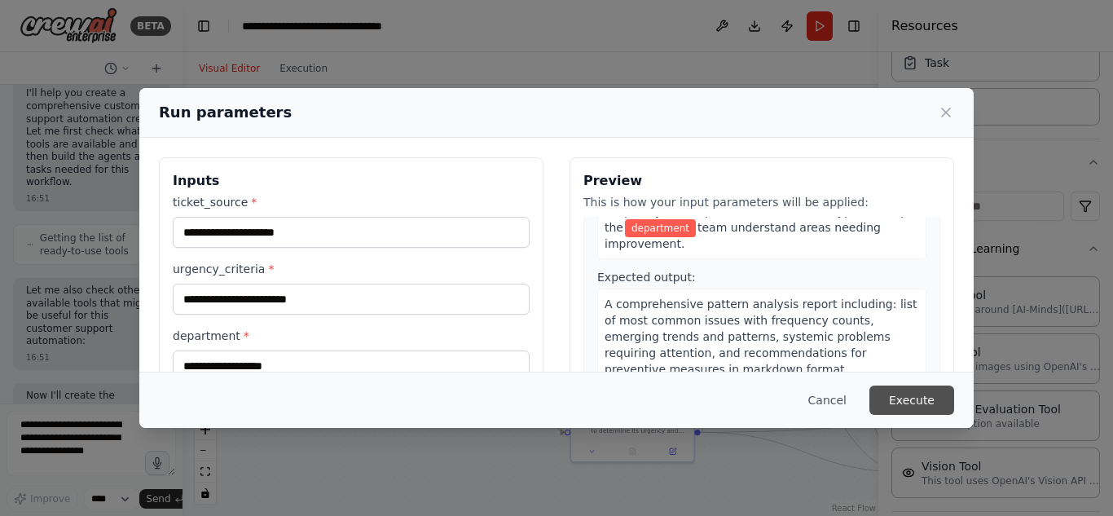
click at [926, 397] on button "Execute" at bounding box center [911, 399] width 85 height 29
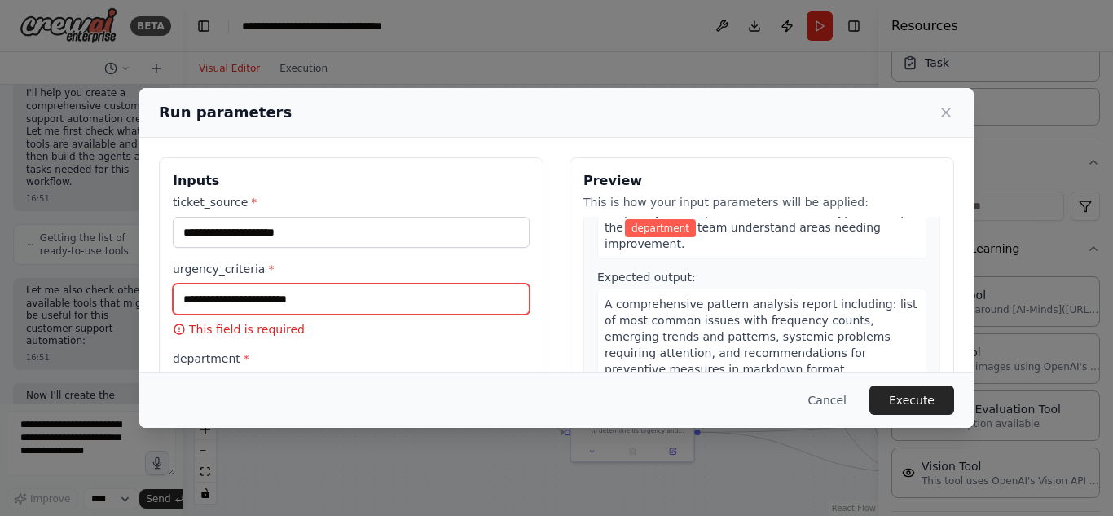
click at [232, 301] on input "urgency_criteria *" at bounding box center [351, 299] width 357 height 31
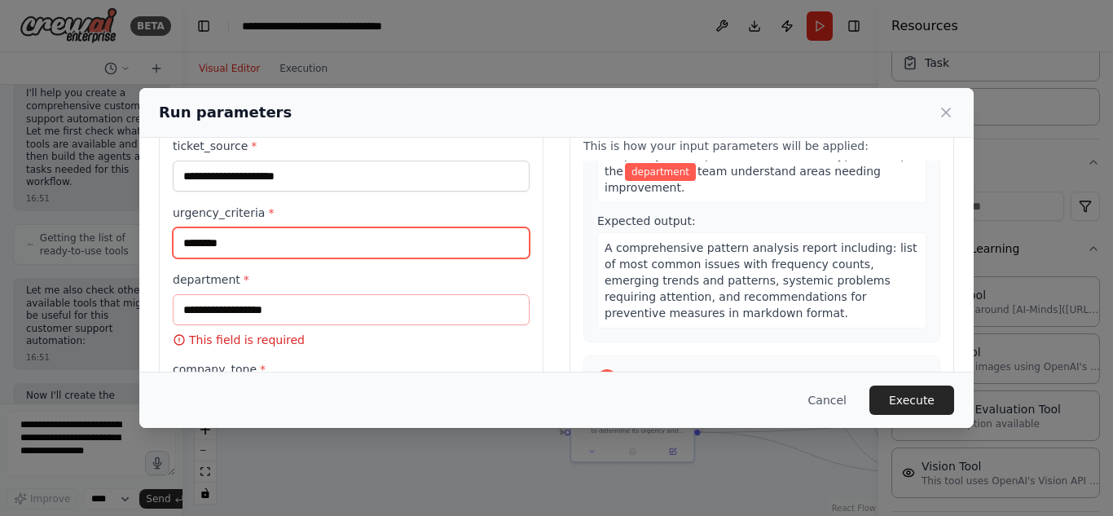
scroll to position [60, 0]
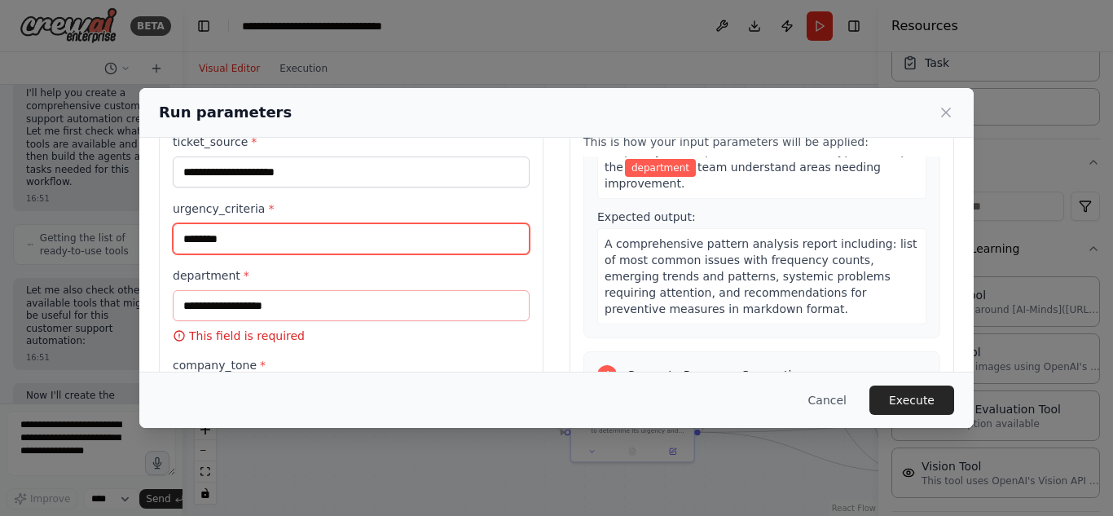
type input "********"
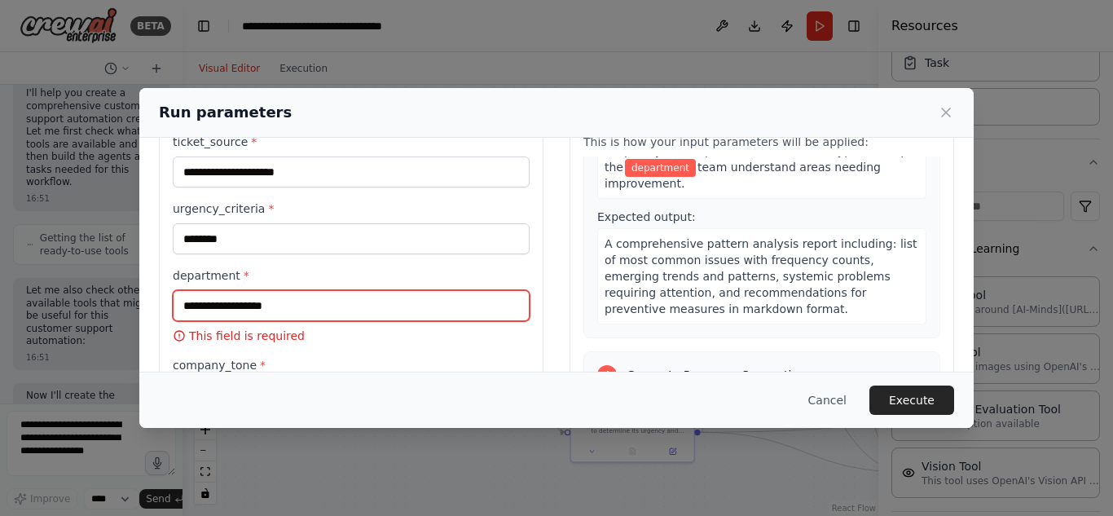
click at [245, 314] on input "department *" at bounding box center [351, 305] width 357 height 31
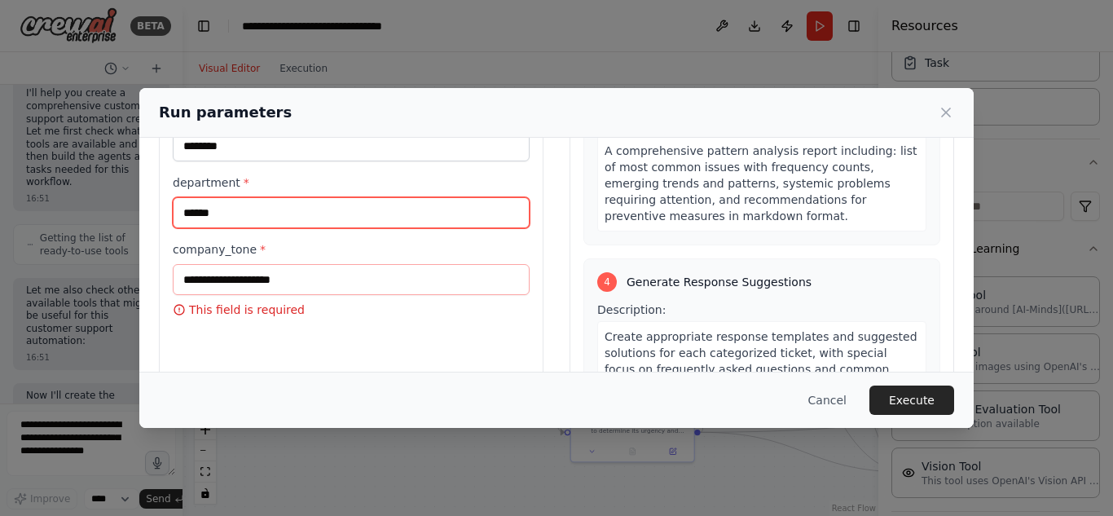
scroll to position [163, 0]
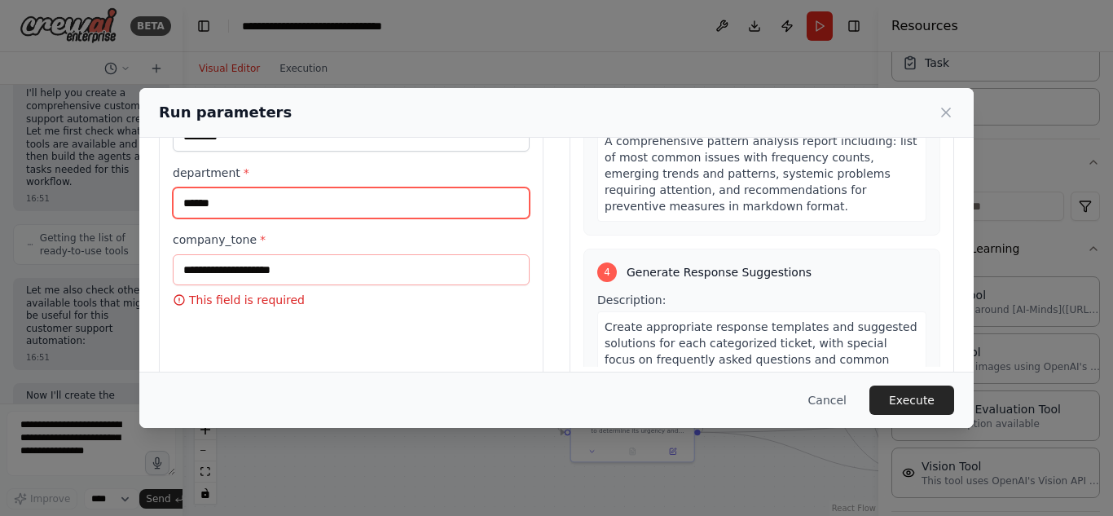
type input "******"
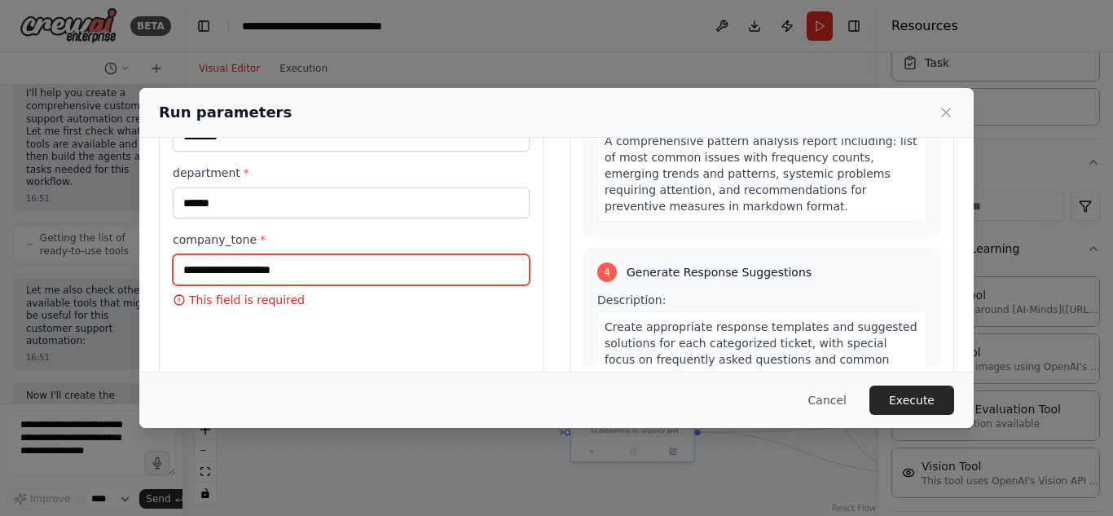
click at [248, 262] on input "company_tone *" at bounding box center [351, 269] width 357 height 31
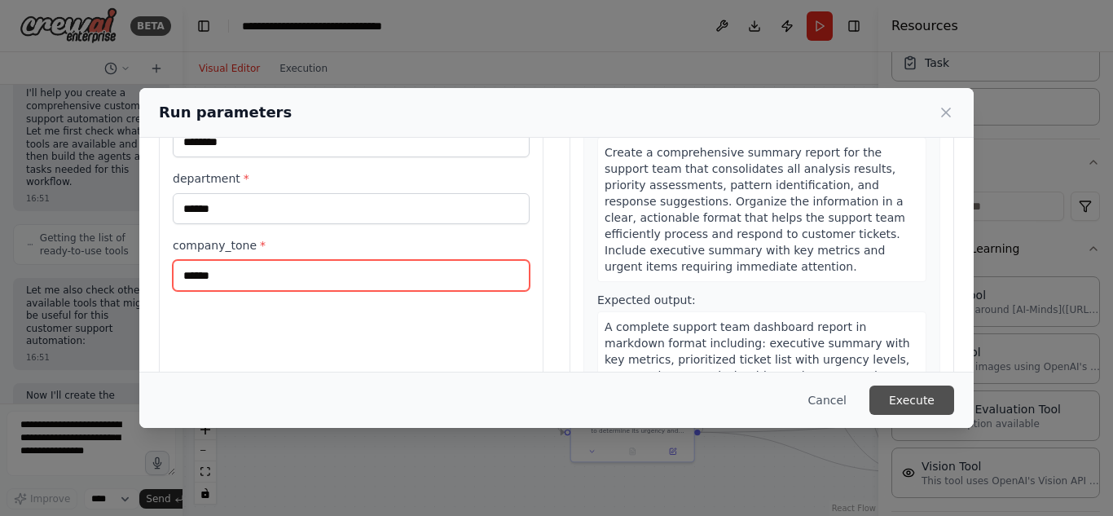
scroll to position [158, 0]
type input "******"
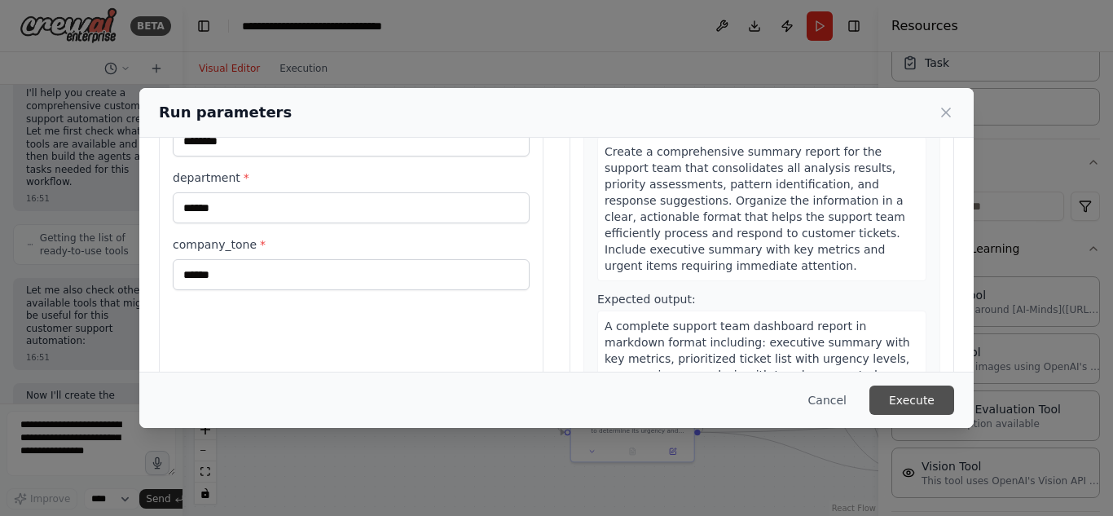
click at [915, 402] on button "Execute" at bounding box center [911, 399] width 85 height 29
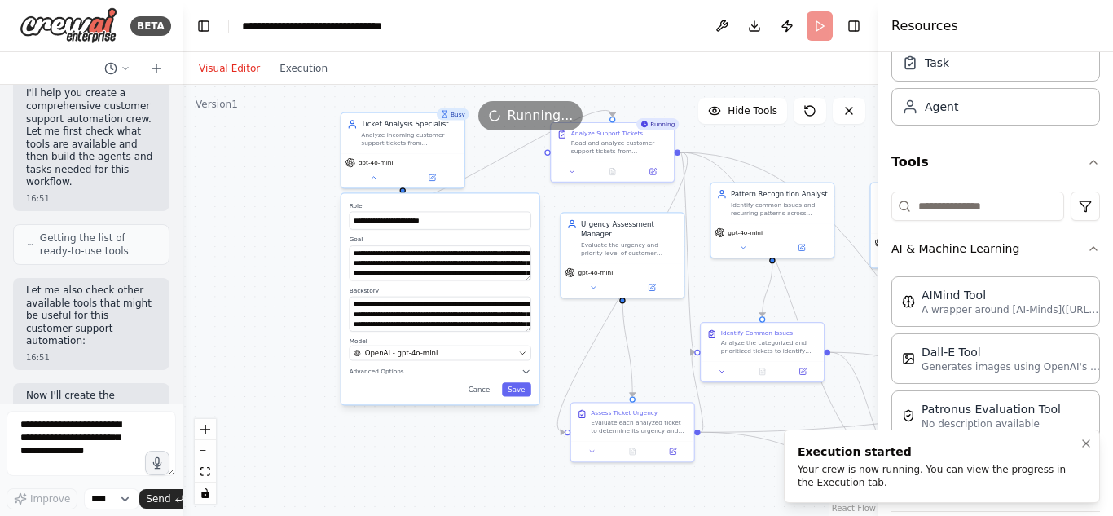
click at [840, 476] on div "Your crew is now running. You can view the progress in the Execution tab." at bounding box center [939, 476] width 282 height 26
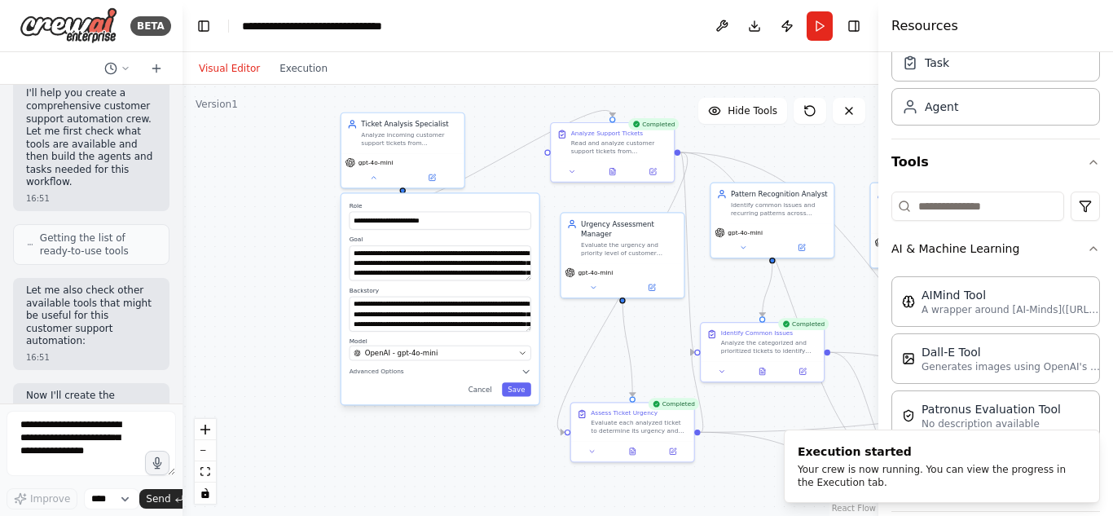
click at [525, 398] on div "**********" at bounding box center [440, 299] width 198 height 211
click at [523, 395] on button "Save" at bounding box center [516, 389] width 29 height 14
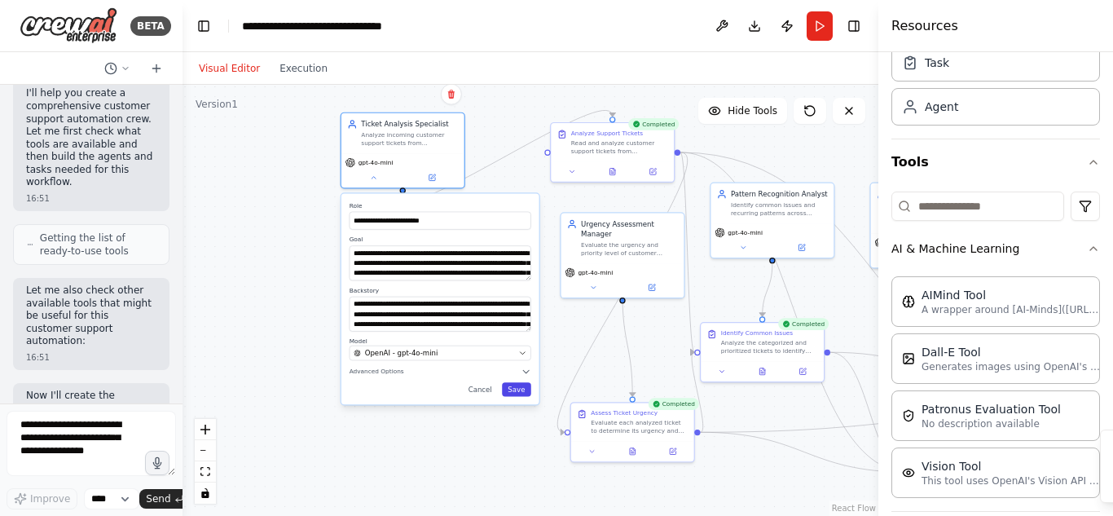
click at [520, 389] on button "Save" at bounding box center [516, 389] width 29 height 14
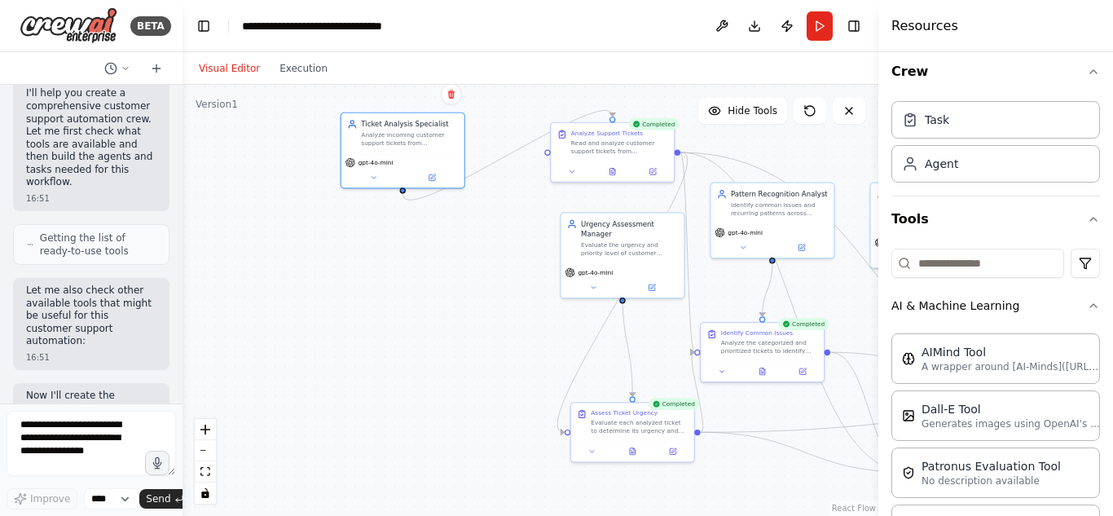
scroll to position [0, 0]
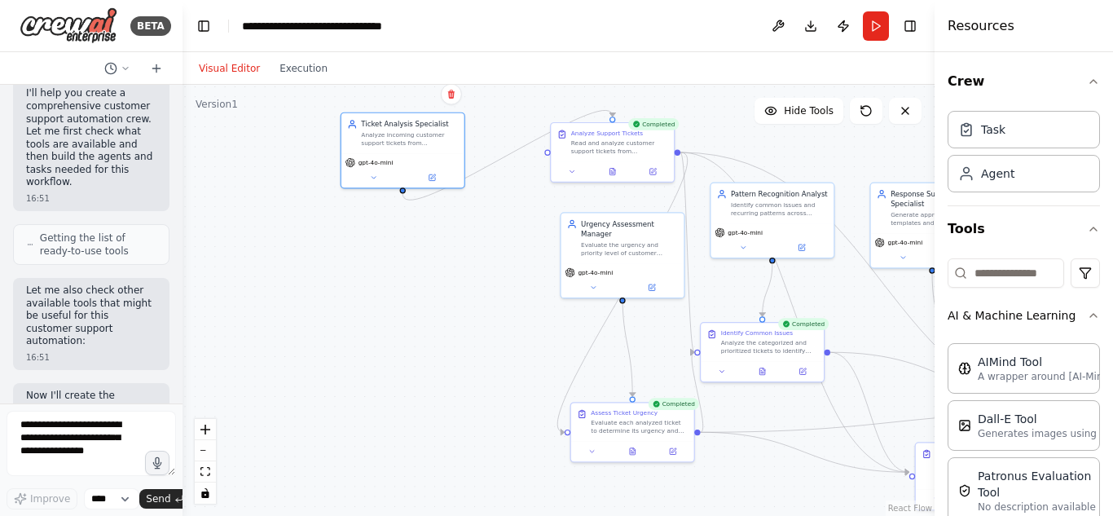
drag, startPoint x: 882, startPoint y: 213, endPoint x: 1112, endPoint y: 204, distance: 230.7
click at [1112, 204] on div "Resources Crew Task Agent Tools AI & Machine Learning AIMind Tool A wrapper aro…" at bounding box center [1024, 258] width 178 height 516
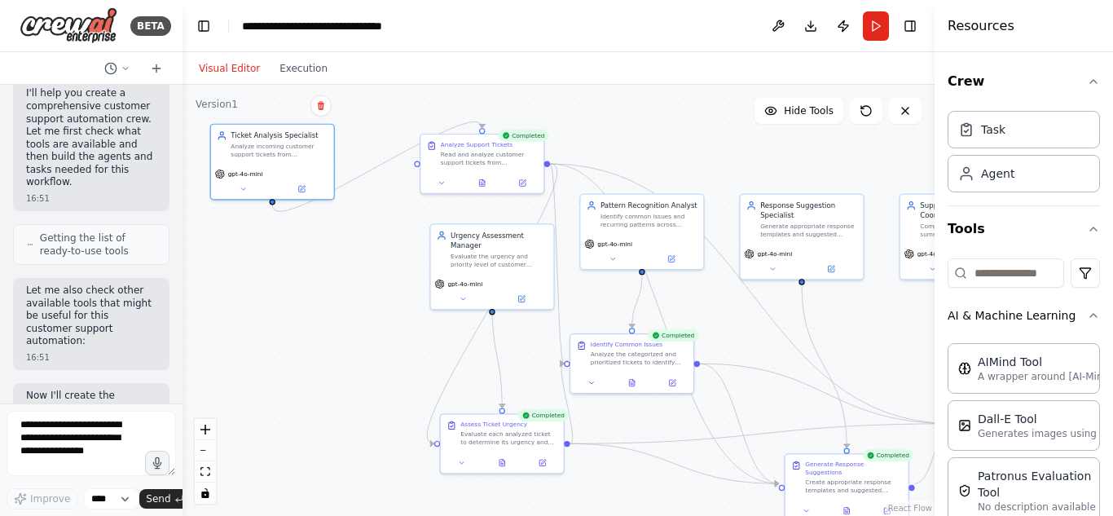
drag, startPoint x: 512, startPoint y: 270, endPoint x: 391, endPoint y: 280, distance: 121.0
click at [391, 280] on div ".deletable-edge-delete-btn { width: 20px; height: 20px; border: 0px solid #ffff…" at bounding box center [559, 300] width 752 height 431
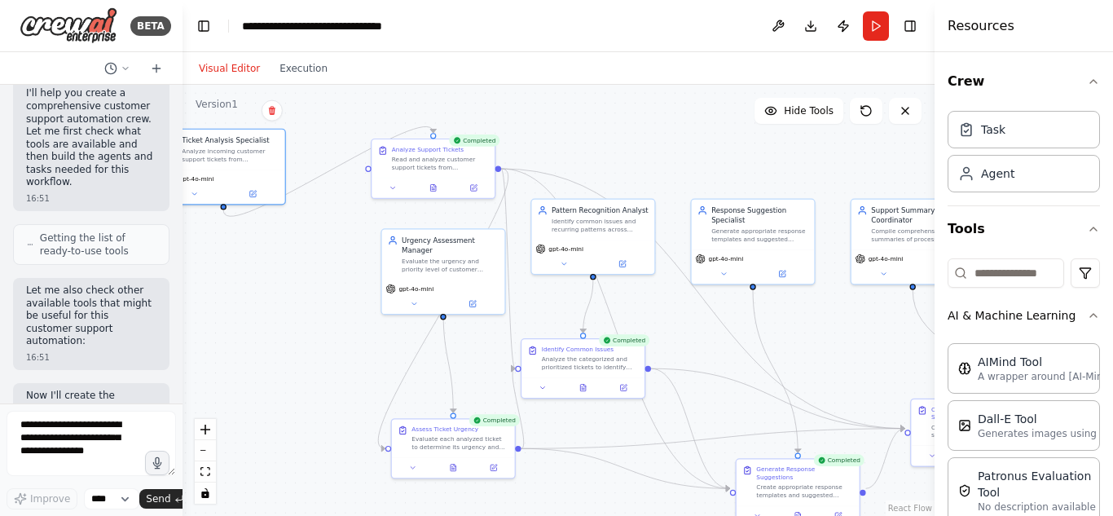
drag, startPoint x: 740, startPoint y: 334, endPoint x: 702, endPoint y: 337, distance: 38.4
click at [702, 337] on div ".deletable-edge-delete-btn { width: 20px; height: 20px; border: 0px solid #ffff…" at bounding box center [559, 300] width 752 height 431
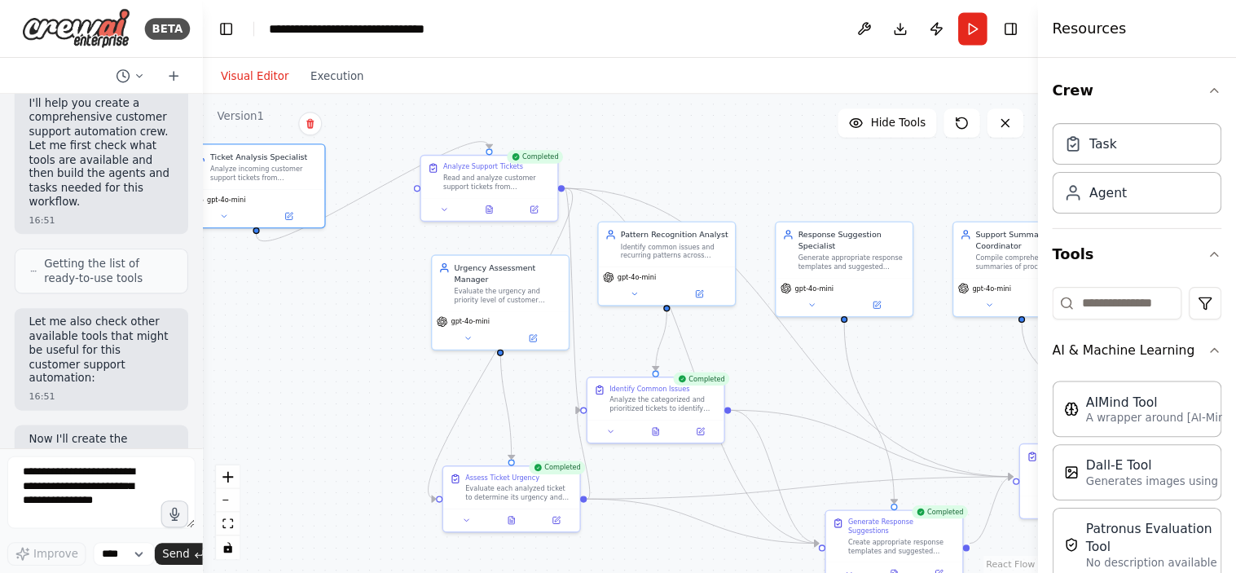
scroll to position [304, 0]
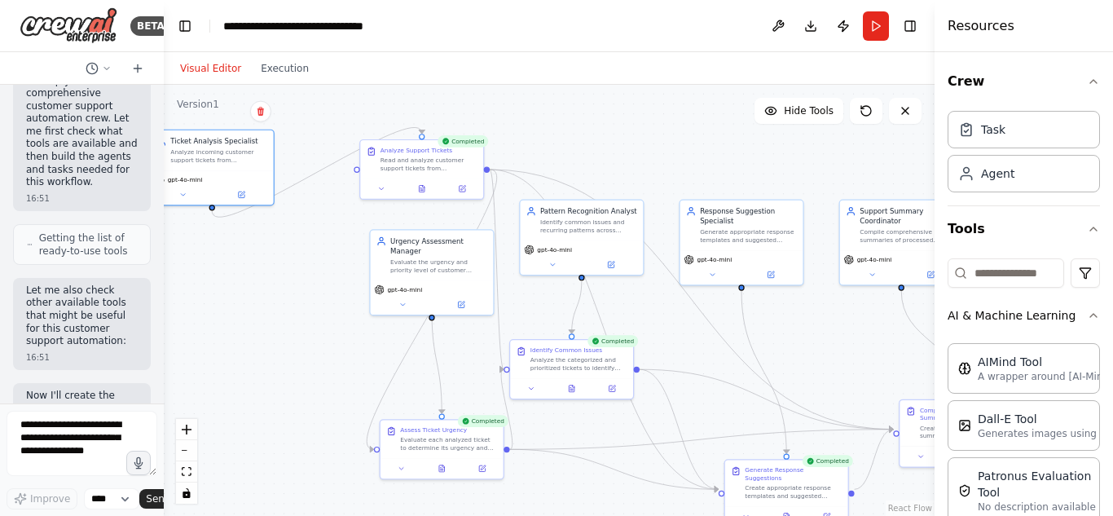
drag, startPoint x: 180, startPoint y: 251, endPoint x: 68, endPoint y: 241, distance: 112.0
click at [68, 241] on div "BETA Create a crew that automatically reads through customer support tickets, c…" at bounding box center [82, 258] width 164 height 516
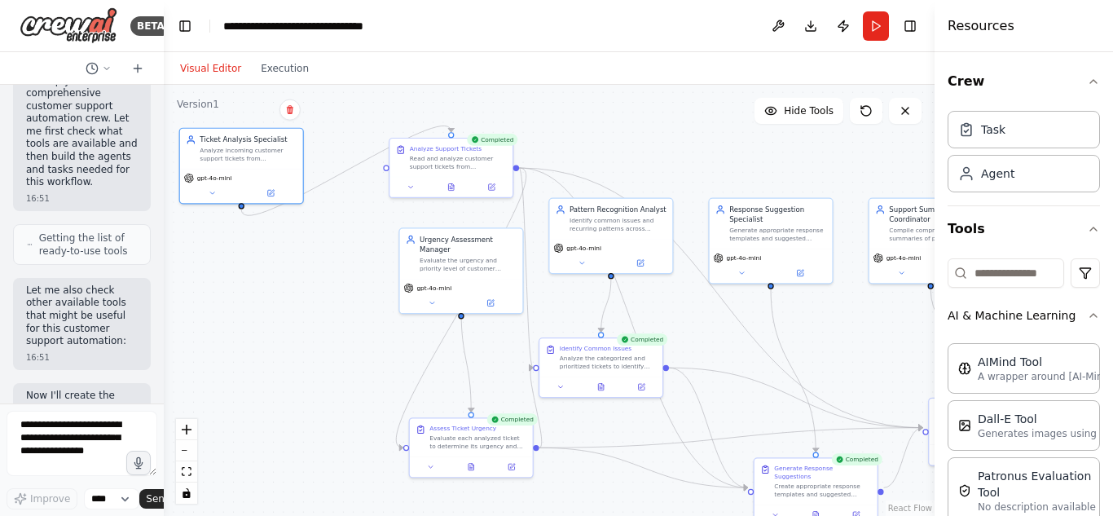
drag, startPoint x: 280, startPoint y: 286, endPoint x: 313, endPoint y: 288, distance: 32.6
click at [313, 288] on div ".deletable-edge-delete-btn { width: 20px; height: 20px; border: 0px solid #ffff…" at bounding box center [549, 300] width 771 height 431
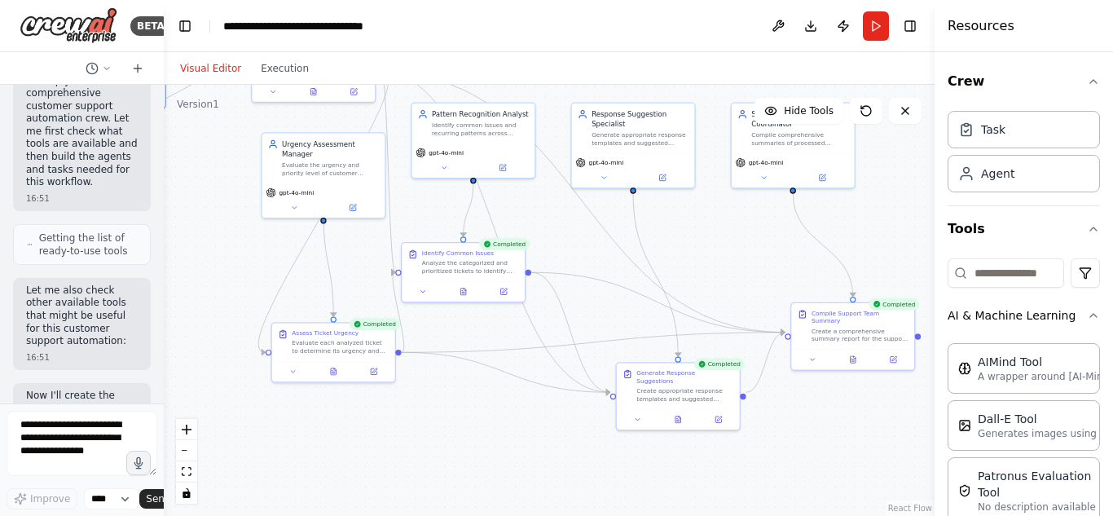
drag, startPoint x: 306, startPoint y: 250, endPoint x: 158, endPoint y: 152, distance: 176.9
click at [158, 152] on div "BETA Create a crew that automatically reads through customer support tickets, c…" at bounding box center [556, 258] width 1113 height 516
drag, startPoint x: 504, startPoint y: 278, endPoint x: 493, endPoint y: 262, distance: 19.2
click at [493, 262] on div "Identify Common Issues Analyze the categorized and prioritized tickets to ident…" at bounding box center [463, 250] width 125 height 60
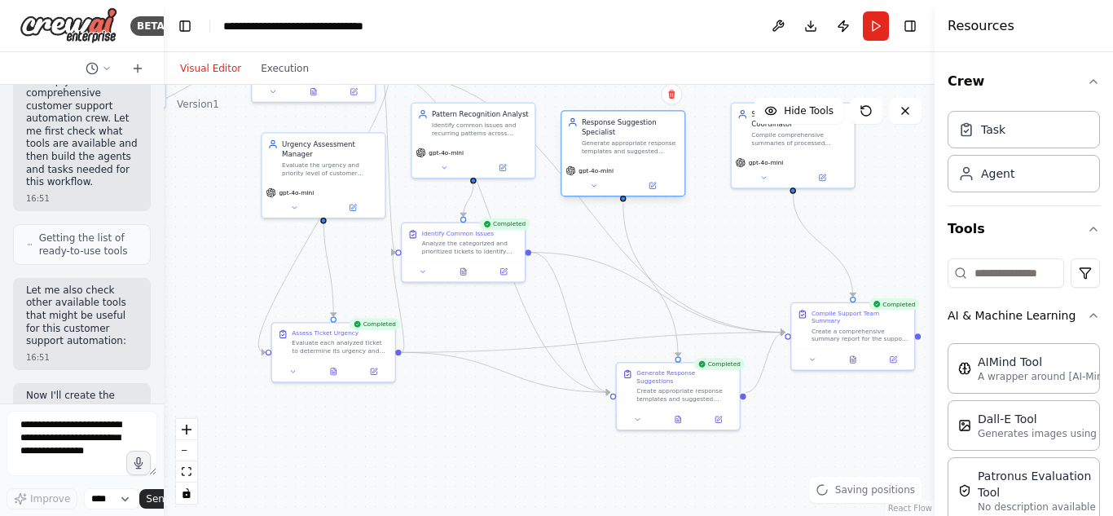
drag, startPoint x: 633, startPoint y: 165, endPoint x: 621, endPoint y: 174, distance: 15.2
click at [621, 174] on div "gpt-4o-mini" at bounding box center [622, 170] width 115 height 10
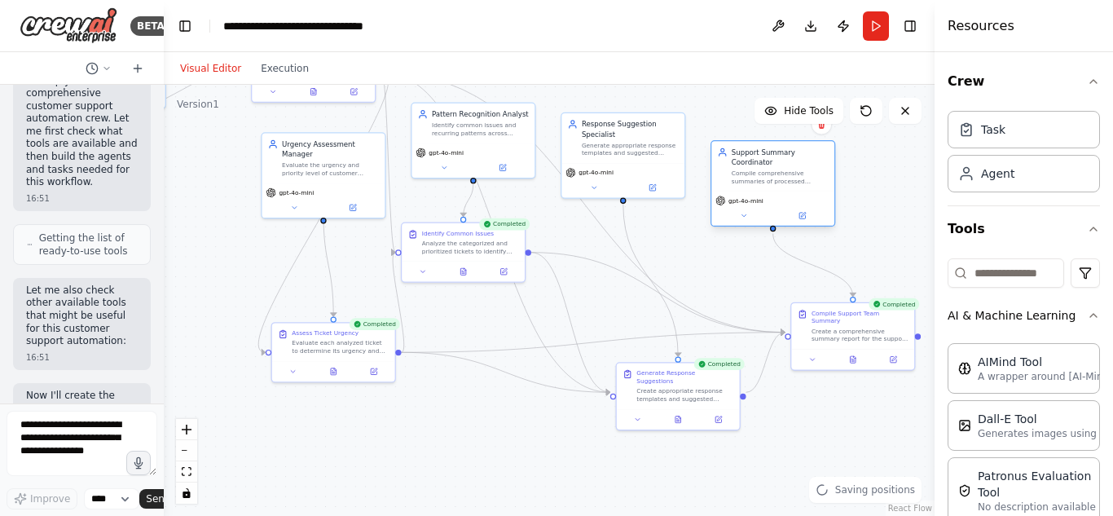
drag, startPoint x: 792, startPoint y: 163, endPoint x: 772, endPoint y: 207, distance: 48.1
click at [772, 207] on div "gpt-4o-mini" at bounding box center [772, 208] width 123 height 34
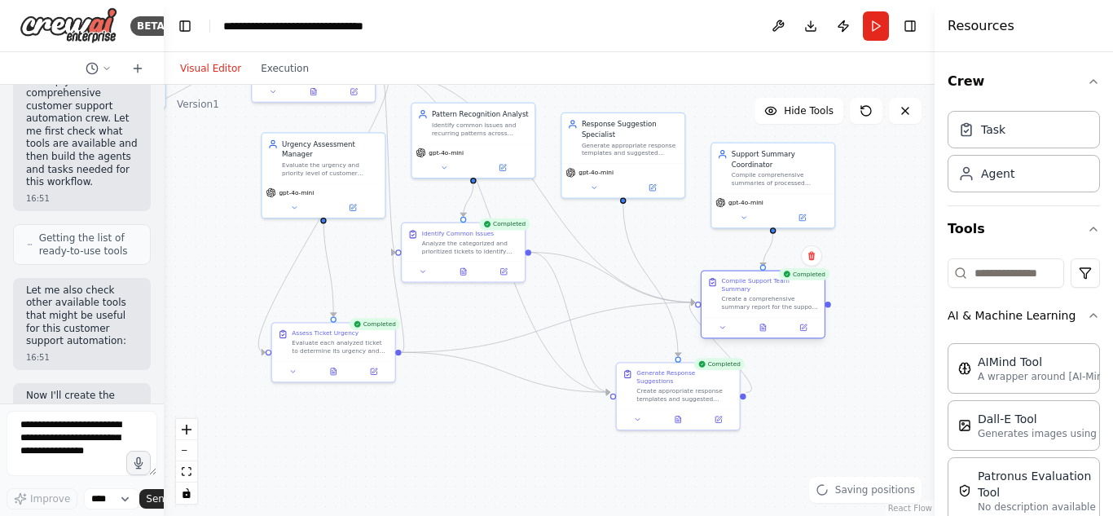
drag, startPoint x: 837, startPoint y: 316, endPoint x: 750, endPoint y: 283, distance: 93.4
click at [750, 283] on div "Compile Support Team Summary Create a comprehensive summary report for the supp…" at bounding box center [770, 294] width 97 height 34
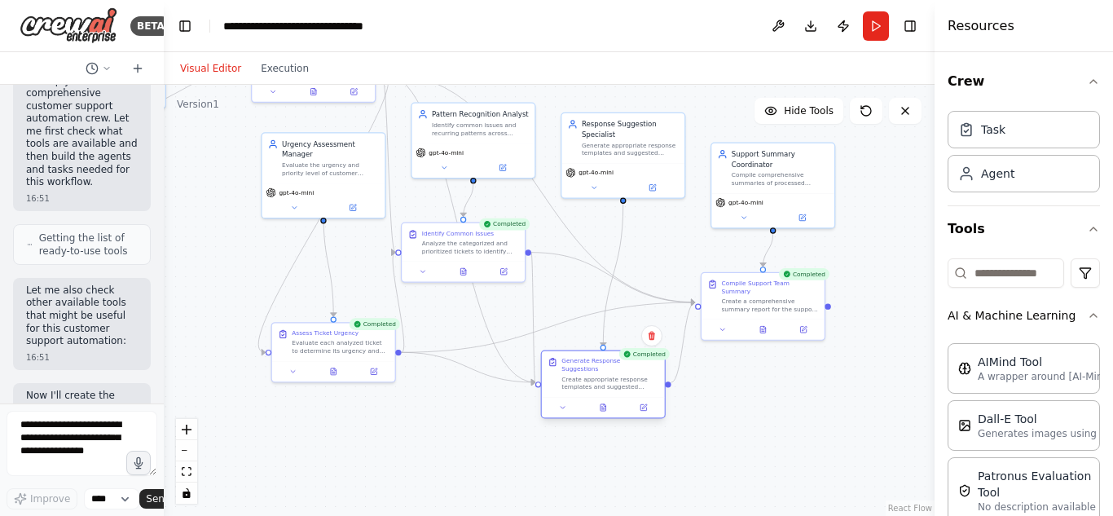
drag, startPoint x: 686, startPoint y: 386, endPoint x: 608, endPoint y: 373, distance: 79.3
click at [608, 375] on div "Create appropriate response templates and suggested solutions for each categori…" at bounding box center [609, 383] width 97 height 16
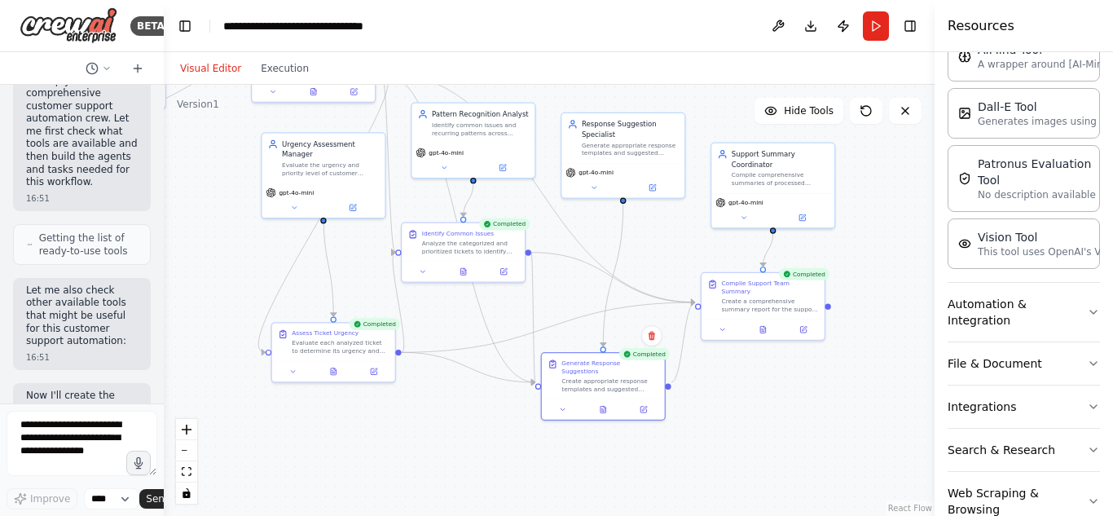
scroll to position [0, 0]
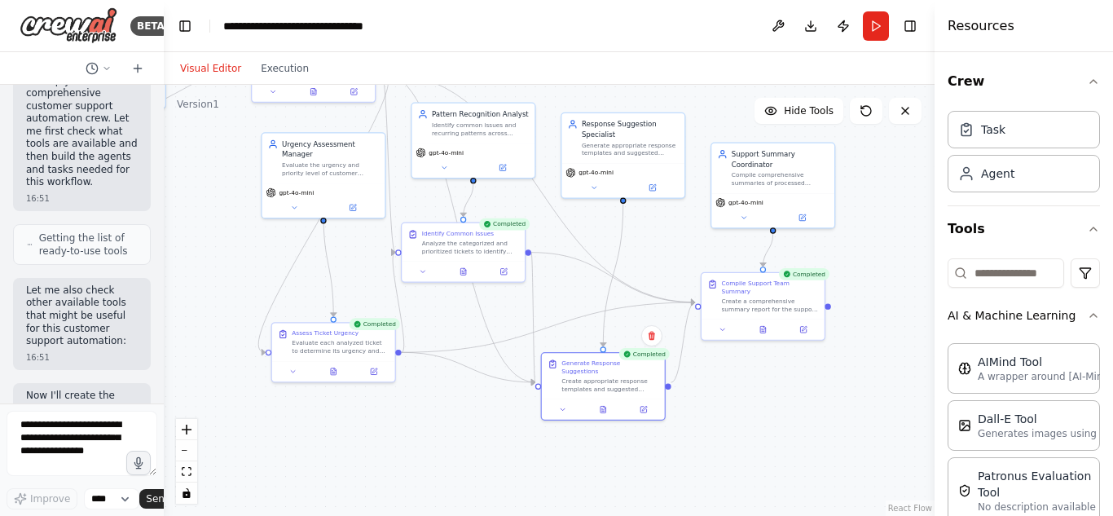
click at [886, 372] on div ".deletable-edge-delete-btn { width: 20px; height: 20px; border: 0px solid #ffff…" at bounding box center [549, 300] width 771 height 431
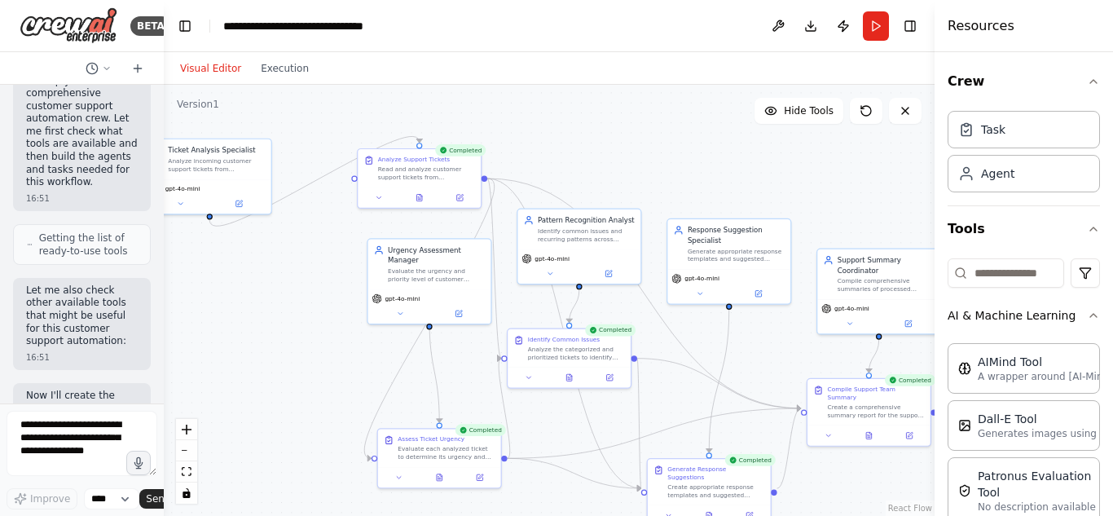
drag, startPoint x: 209, startPoint y: 165, endPoint x: 310, endPoint y: 264, distance: 141.7
click at [313, 268] on div ".deletable-edge-delete-btn { width: 20px; height: 20px; border: 0px solid #ffff…" at bounding box center [549, 300] width 771 height 431
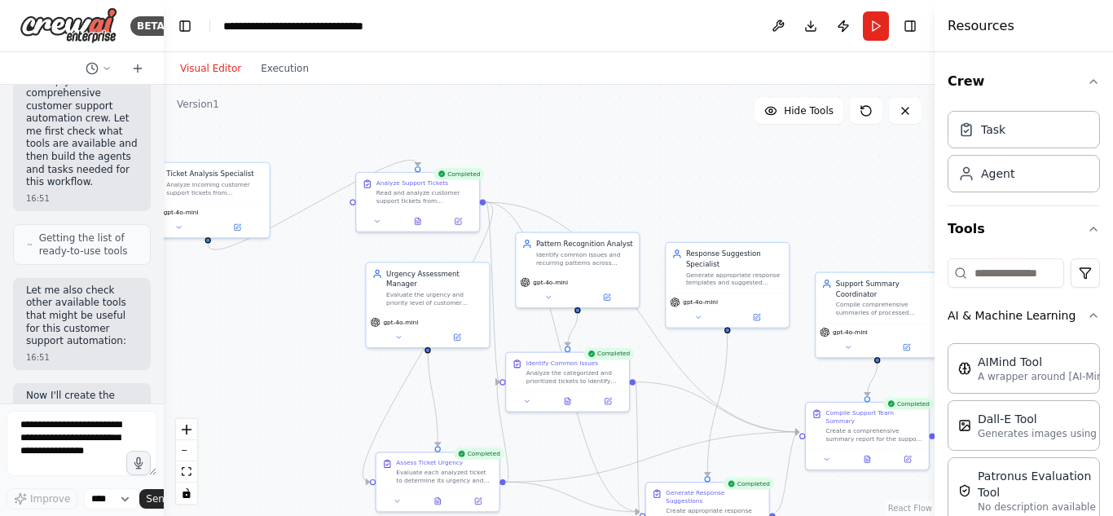
click at [337, 121] on div ".deletable-edge-delete-btn { width: 20px; height: 20px; border: 0px solid #ffff…" at bounding box center [549, 300] width 771 height 431
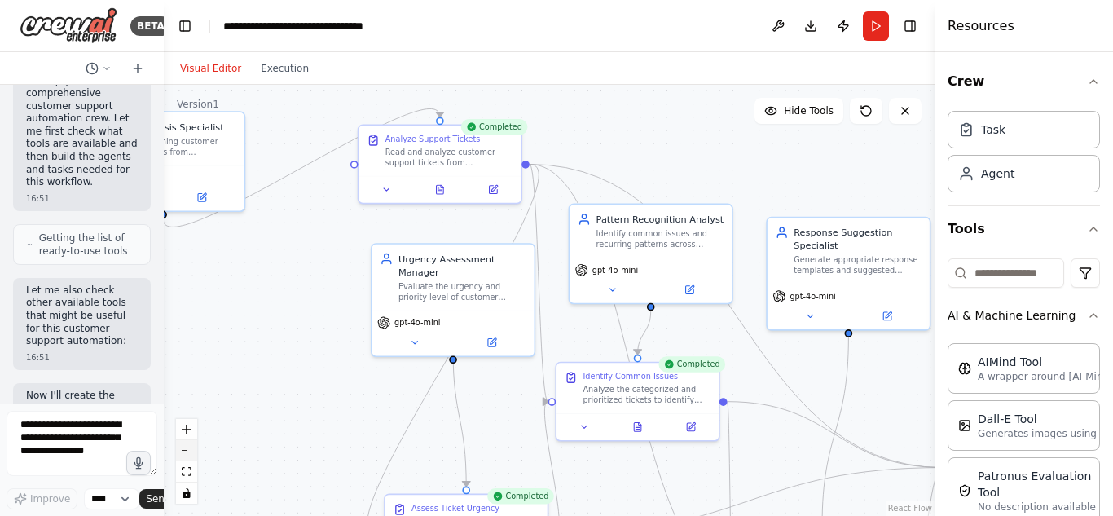
click at [183, 451] on icon "zoom out" at bounding box center [187, 451] width 10 height 2
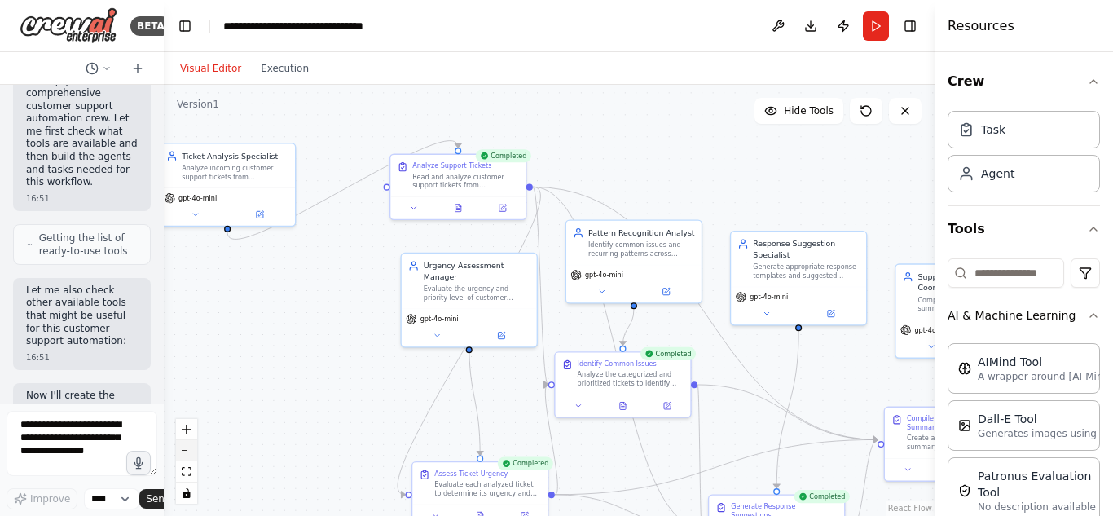
click at [183, 451] on icon "zoom out" at bounding box center [187, 451] width 10 height 2
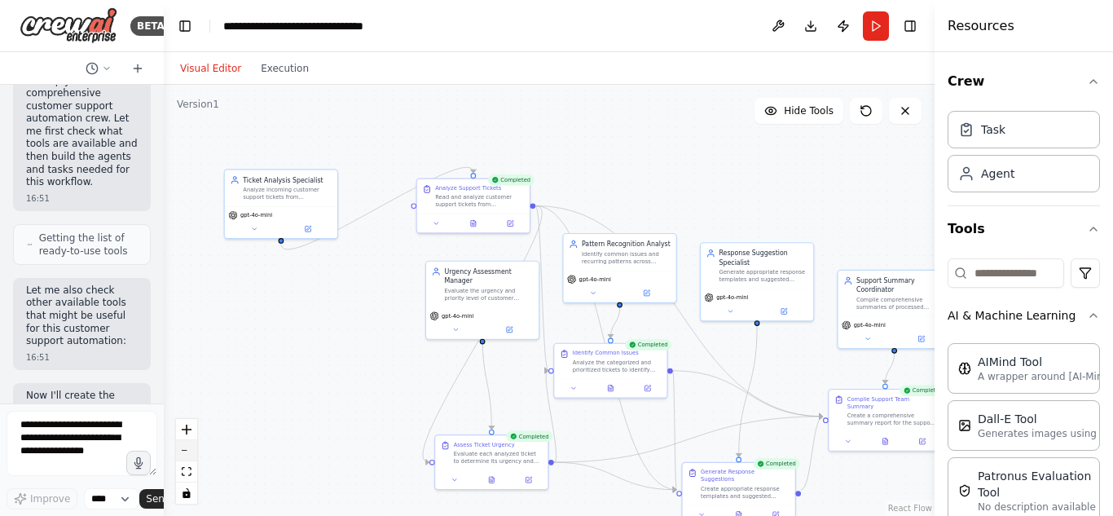
click at [183, 451] on icon "zoom out" at bounding box center [187, 451] width 10 height 2
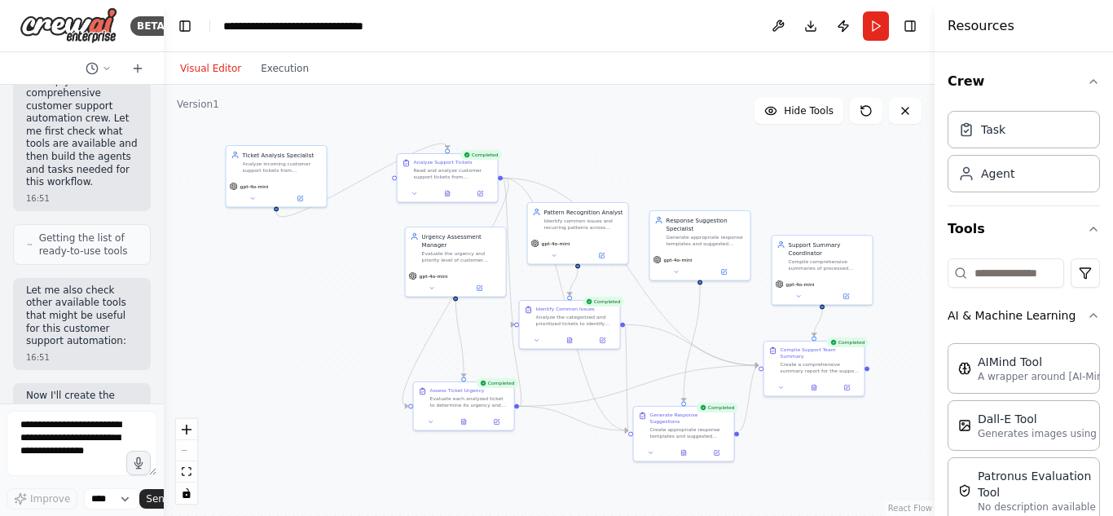
drag, startPoint x: 338, startPoint y: 355, endPoint x: 302, endPoint y: 316, distance: 53.1
click at [303, 317] on div ".deletable-edge-delete-btn { width: 20px; height: 20px; border: 0px solid #ffff…" at bounding box center [549, 300] width 771 height 431
click at [805, 23] on button "Download" at bounding box center [811, 25] width 26 height 29
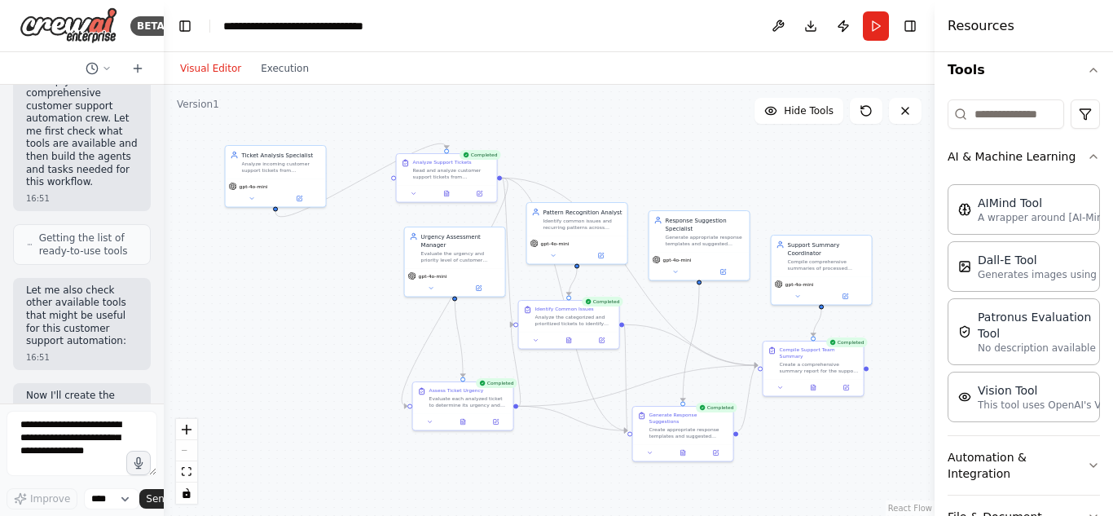
scroll to position [354, 0]
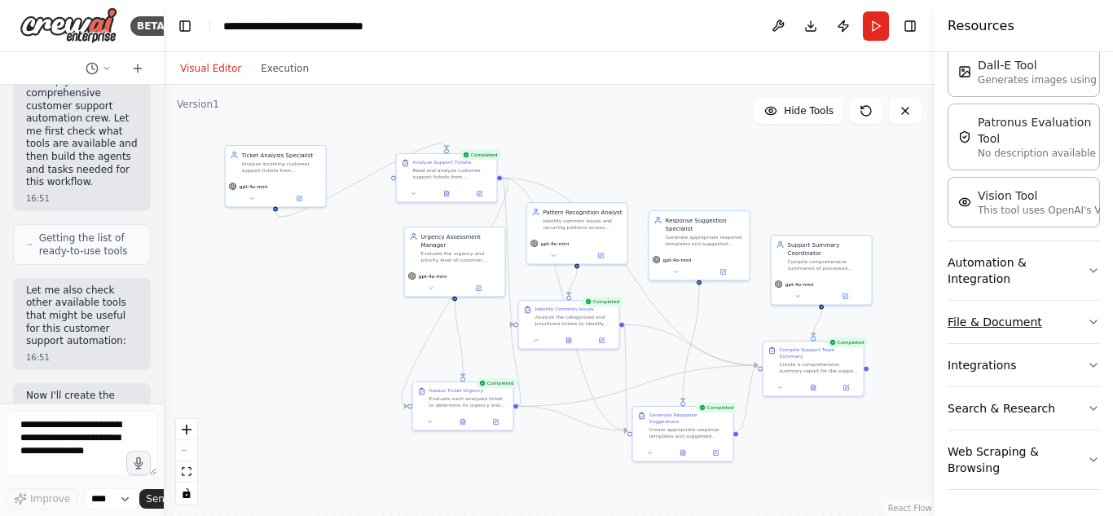
click at [1071, 319] on button "File & Document" at bounding box center [1024, 322] width 152 height 42
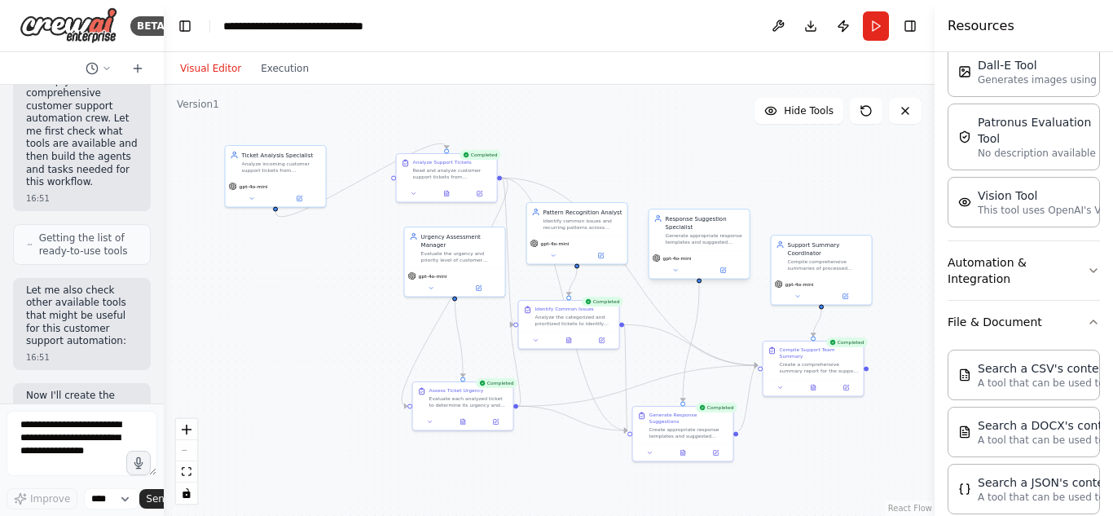
click at [688, 240] on div "Generate appropriate response templates and suggested solutions for customer su…" at bounding box center [705, 238] width 79 height 13
click at [849, 284] on div "gpt-4o-mini" at bounding box center [822, 283] width 94 height 8
click at [809, 35] on button "Download" at bounding box center [811, 25] width 26 height 29
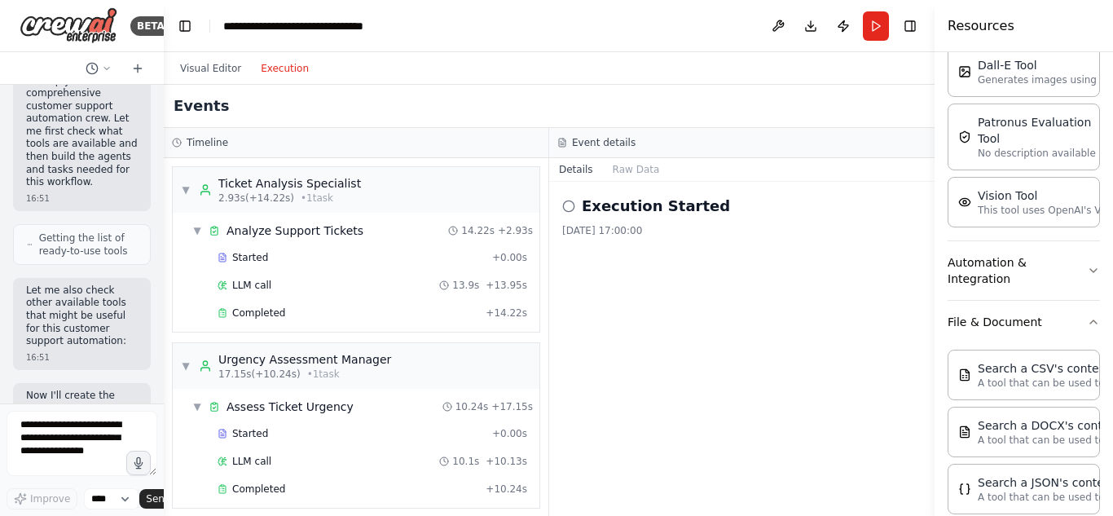
click at [280, 71] on button "Execution" at bounding box center [285, 69] width 68 height 20
click at [574, 209] on circle at bounding box center [568, 205] width 11 height 11
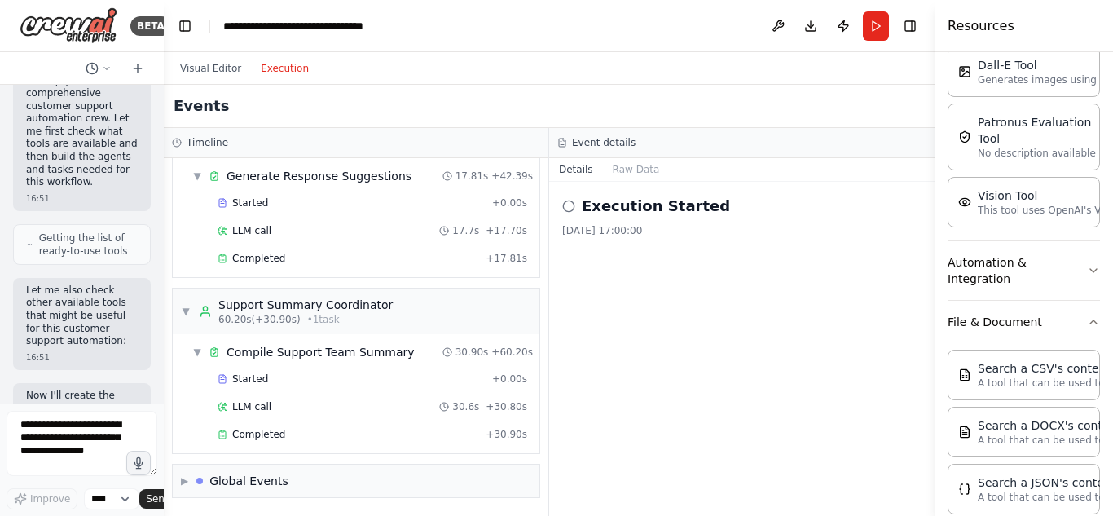
scroll to position [0, 0]
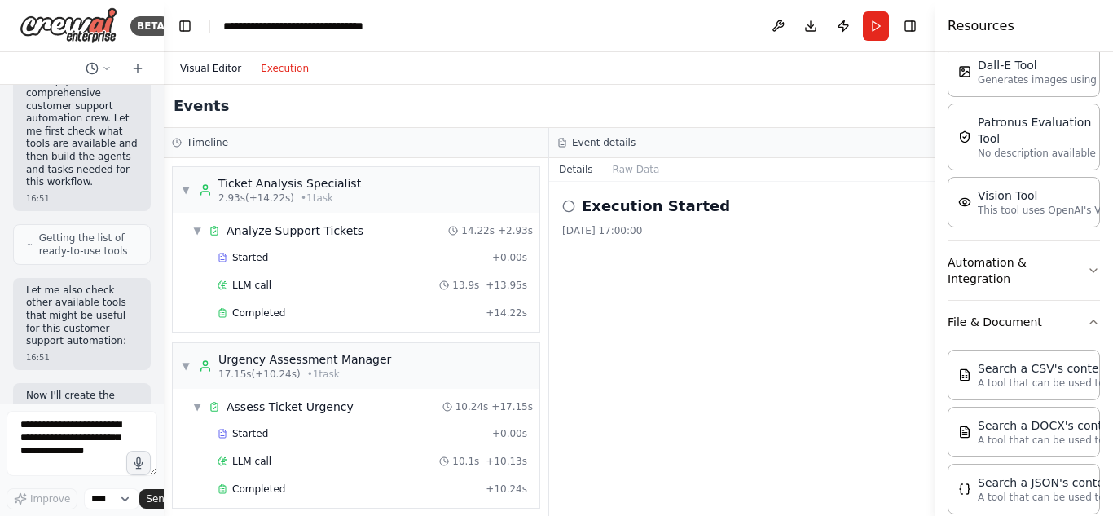
click at [221, 68] on button "Visual Editor" at bounding box center [210, 69] width 81 height 20
click at [273, 68] on button "Execution" at bounding box center [285, 69] width 68 height 20
click at [622, 173] on button "Raw Data" at bounding box center [636, 169] width 67 height 23
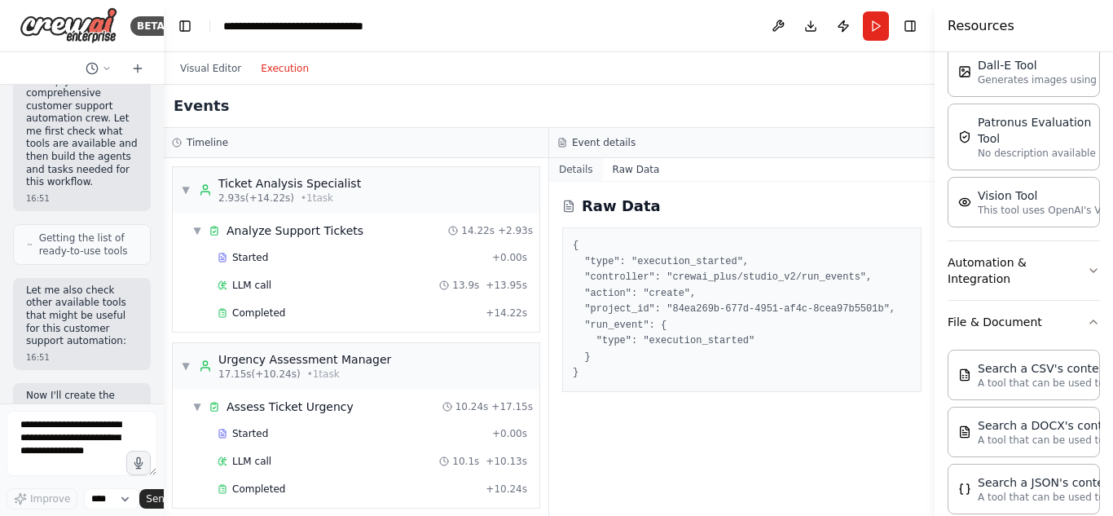
click at [568, 172] on button "Details" at bounding box center [576, 169] width 54 height 23
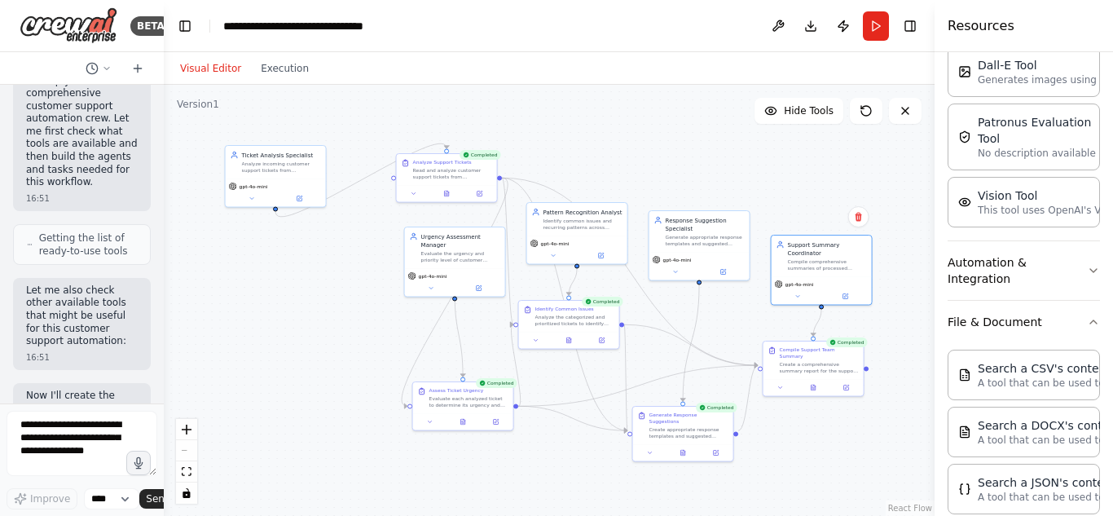
click at [218, 73] on button "Visual Editor" at bounding box center [210, 69] width 81 height 20
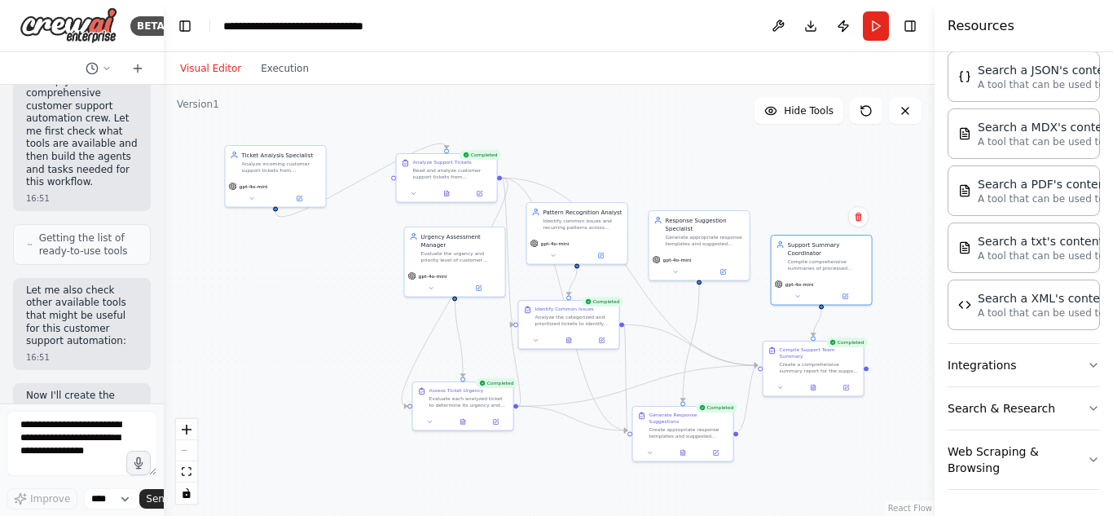
scroll to position [556, 0]
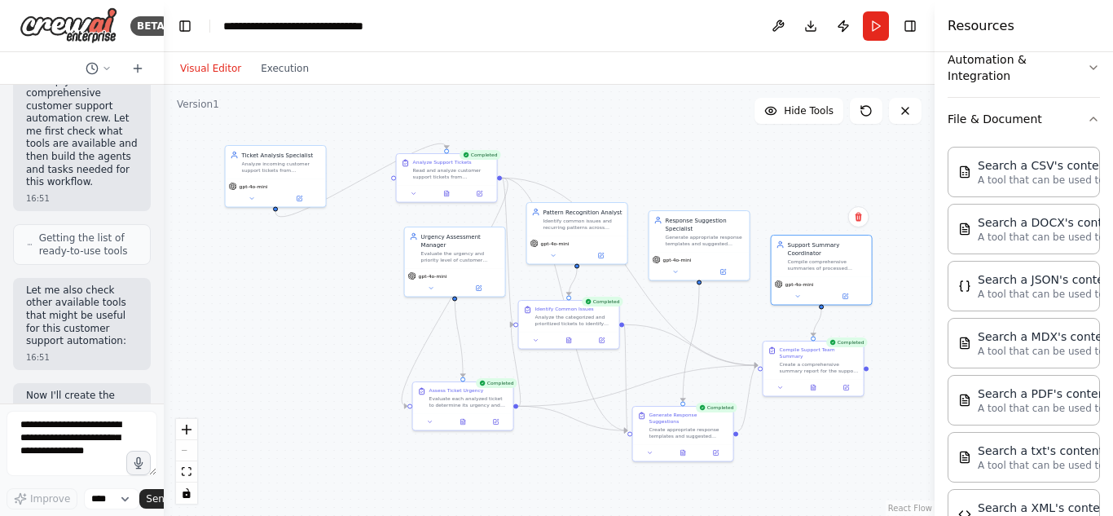
click at [928, 250] on button "Toggle Sidebar" at bounding box center [934, 258] width 13 height 516
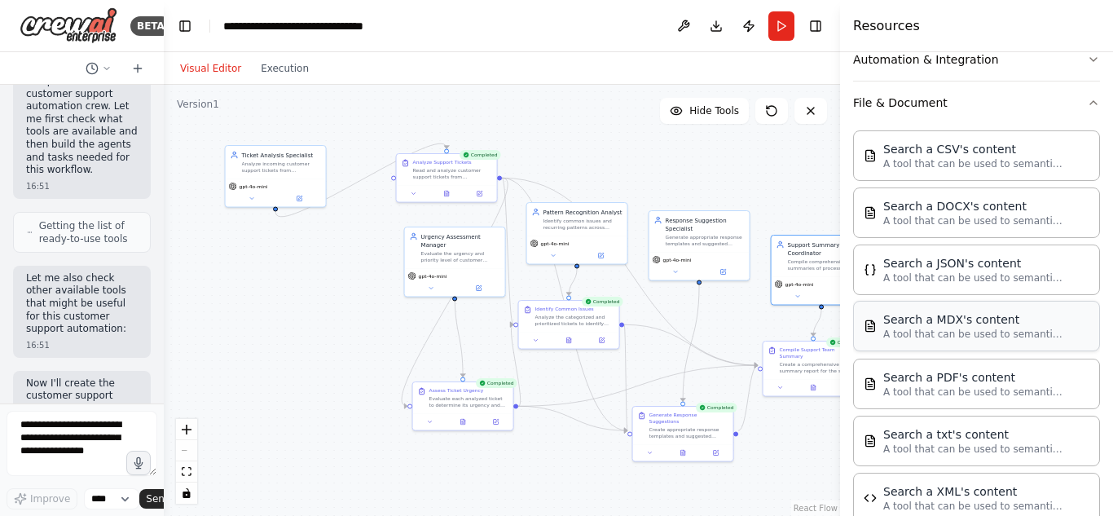
scroll to position [304, 0]
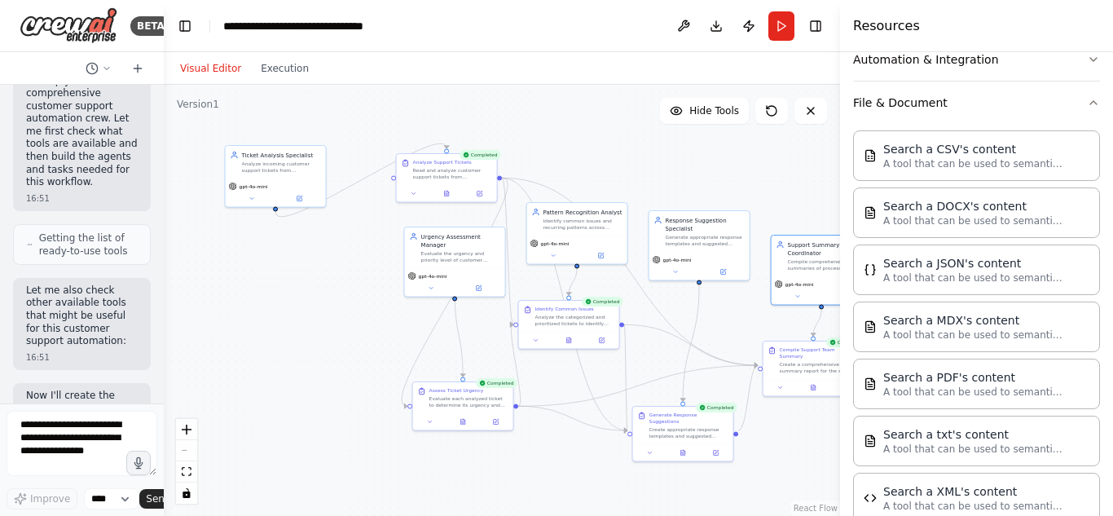
drag, startPoint x: 935, startPoint y: 252, endPoint x: 1112, endPoint y: 319, distance: 189.0
click at [1112, 319] on div "Resources Crew Task Agent Tools AI & Machine Learning AIMind Tool A wrapper aro…" at bounding box center [976, 258] width 273 height 516
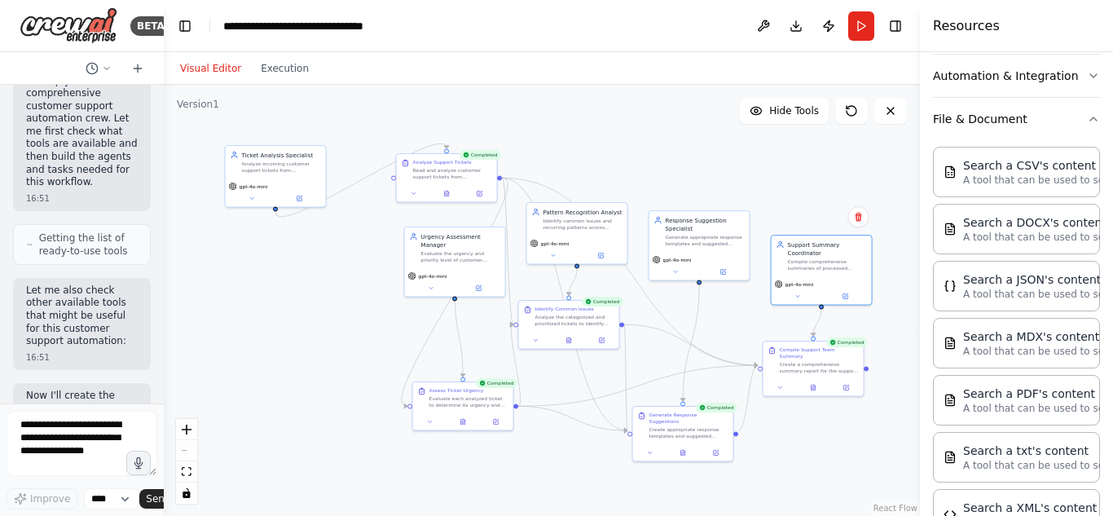
scroll to position [556, 0]
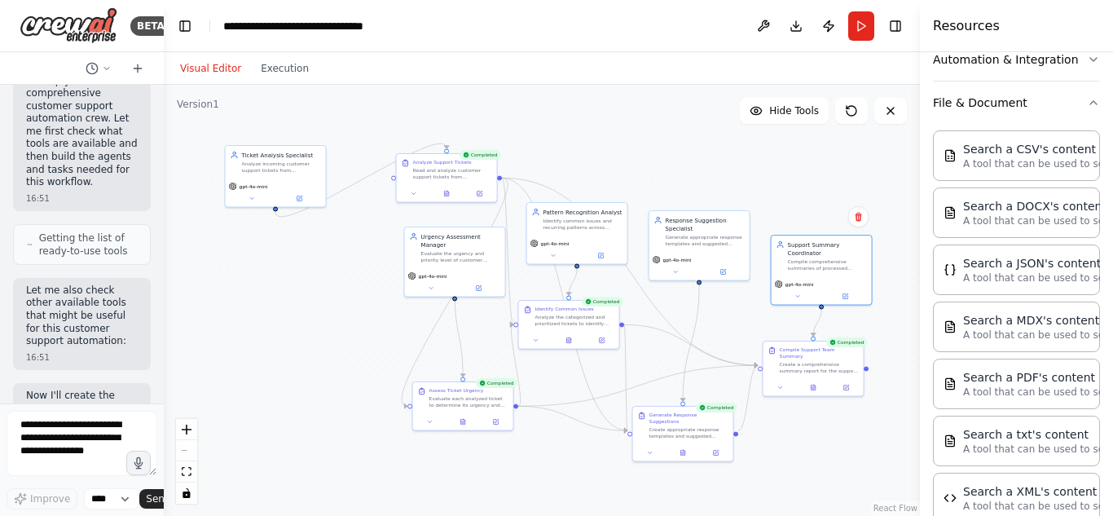
drag, startPoint x: 842, startPoint y: 270, endPoint x: 1090, endPoint y: 271, distance: 247.7
click at [1090, 271] on div "Resources Crew Task Agent Tools AI & Machine Learning AIMind Tool A wrapper aro…" at bounding box center [1016, 258] width 193 height 516
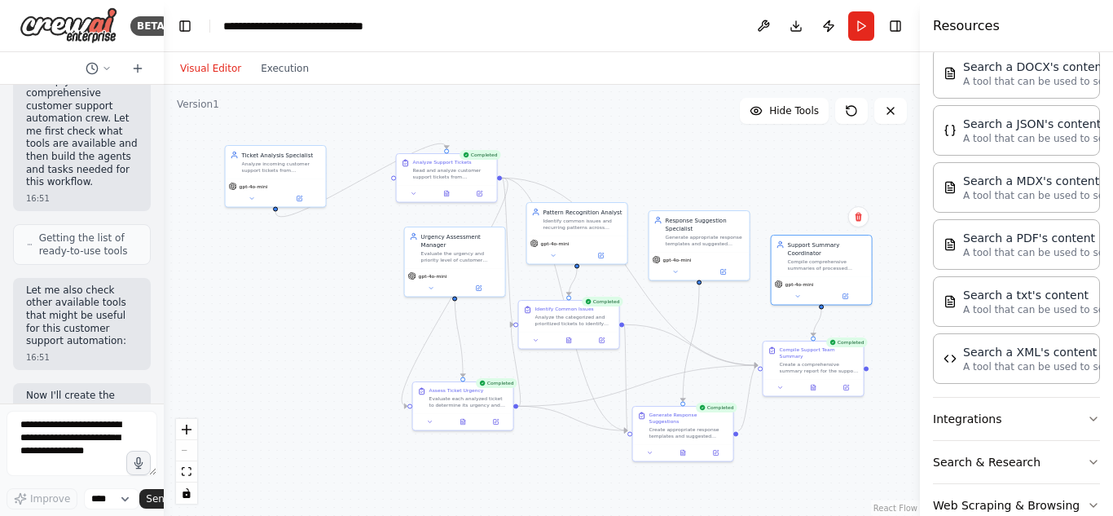
scroll to position [733, 0]
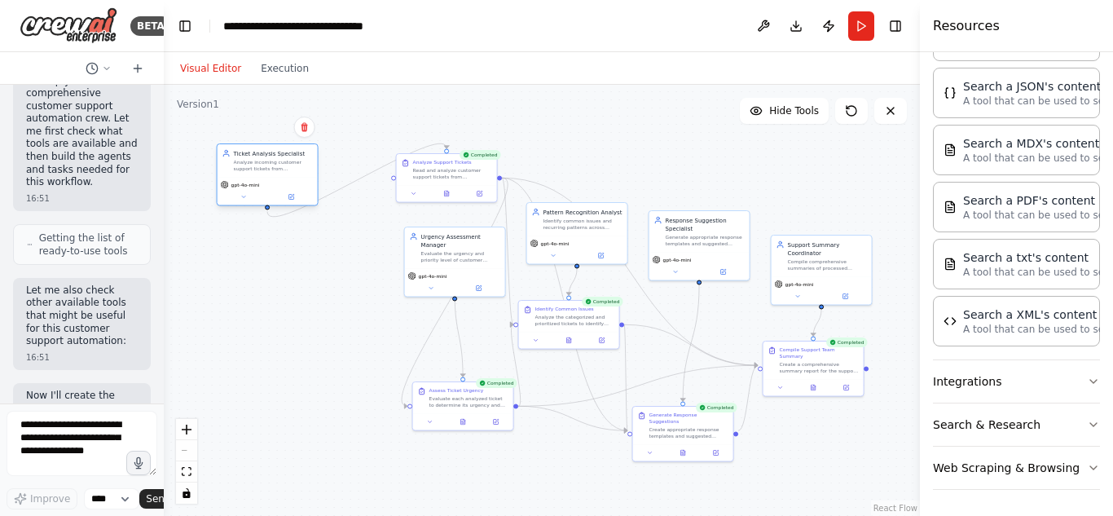
click at [270, 173] on div "Ticket Analysis Specialist Analyze incoming customer support tickets from {tick…" at bounding box center [268, 160] width 100 height 33
click at [430, 187] on button at bounding box center [446, 192] width 34 height 10
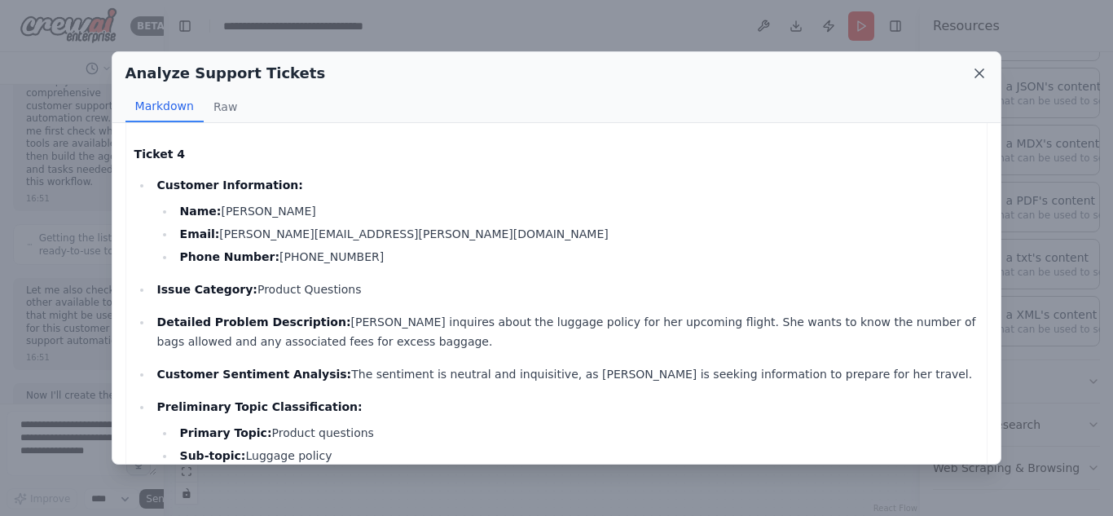
scroll to position [1278, 0]
click at [981, 75] on icon at bounding box center [979, 73] width 8 height 8
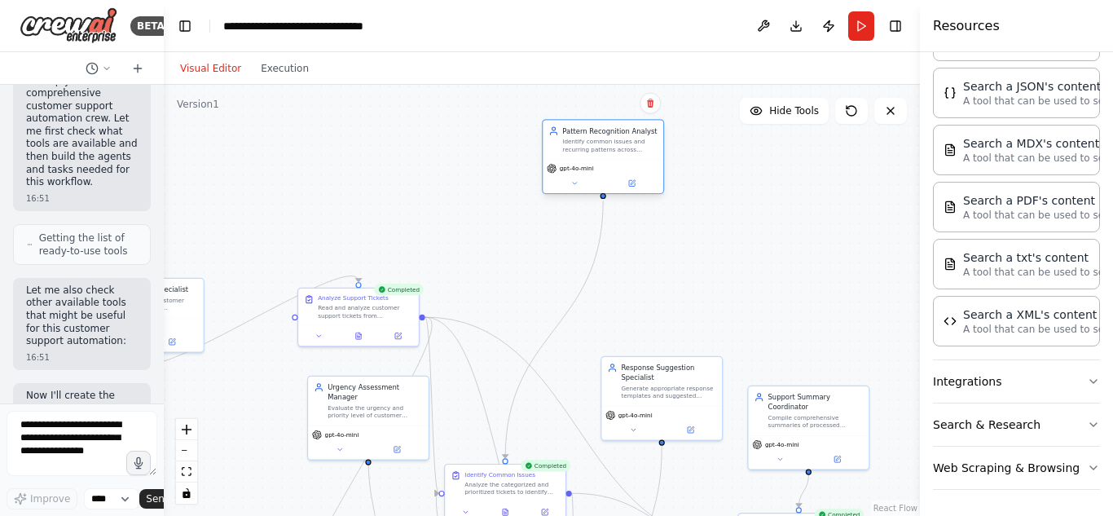
drag, startPoint x: 507, startPoint y: 204, endPoint x: 591, endPoint y: 154, distance: 97.5
click at [591, 154] on div "Pattern Recognition Analyst Identify common issues and recurring patterns acros…" at bounding box center [603, 139] width 121 height 39
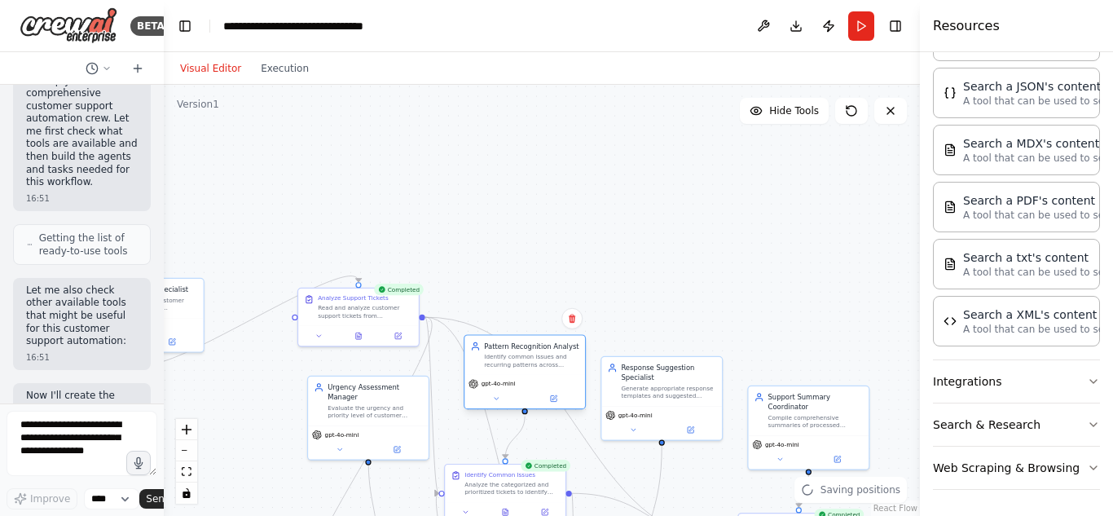
drag, startPoint x: 609, startPoint y: 161, endPoint x: 533, endPoint y: 379, distance: 230.4
click at [533, 379] on div "gpt-4o-mini" at bounding box center [524, 391] width 121 height 33
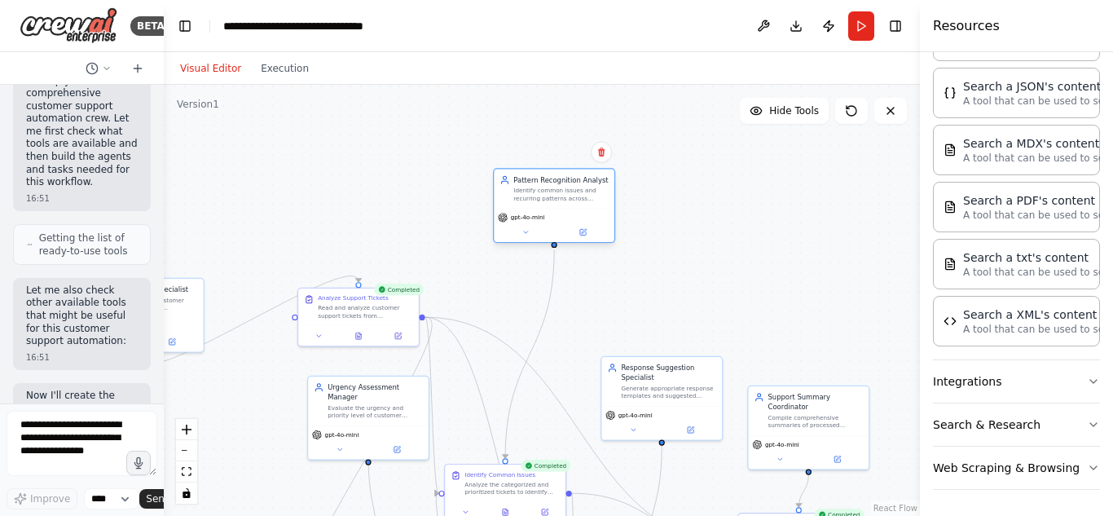
drag, startPoint x: 533, startPoint y: 366, endPoint x: 563, endPoint y: 196, distance: 172.1
click at [563, 196] on div "Identify common issues and recurring patterns across multiple customer support …" at bounding box center [560, 194] width 95 height 15
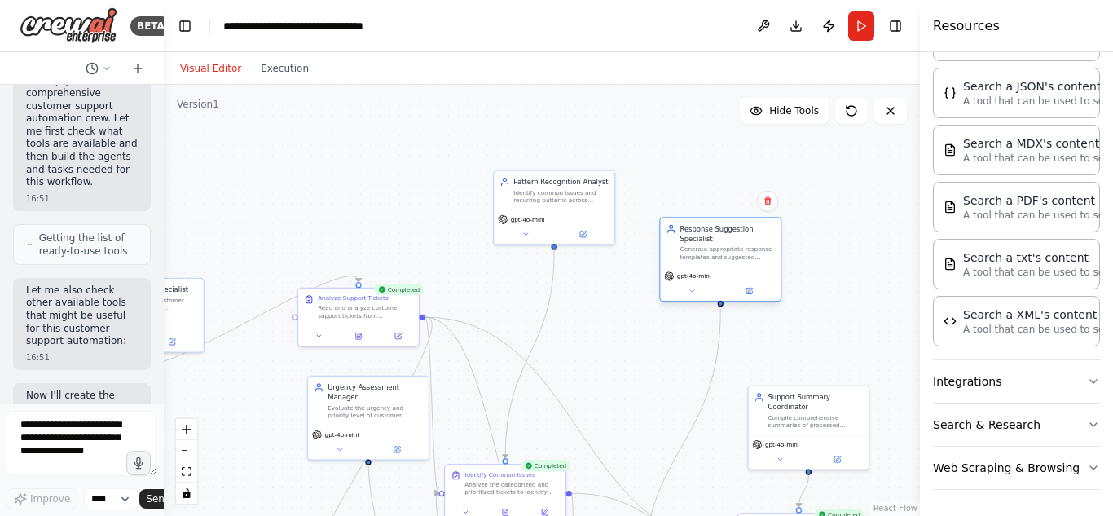
drag, startPoint x: 656, startPoint y: 405, endPoint x: 714, endPoint y: 266, distance: 150.9
click at [714, 266] on div "Response Suggestion Specialist Generate appropriate response templates and sugg…" at bounding box center [720, 259] width 122 height 85
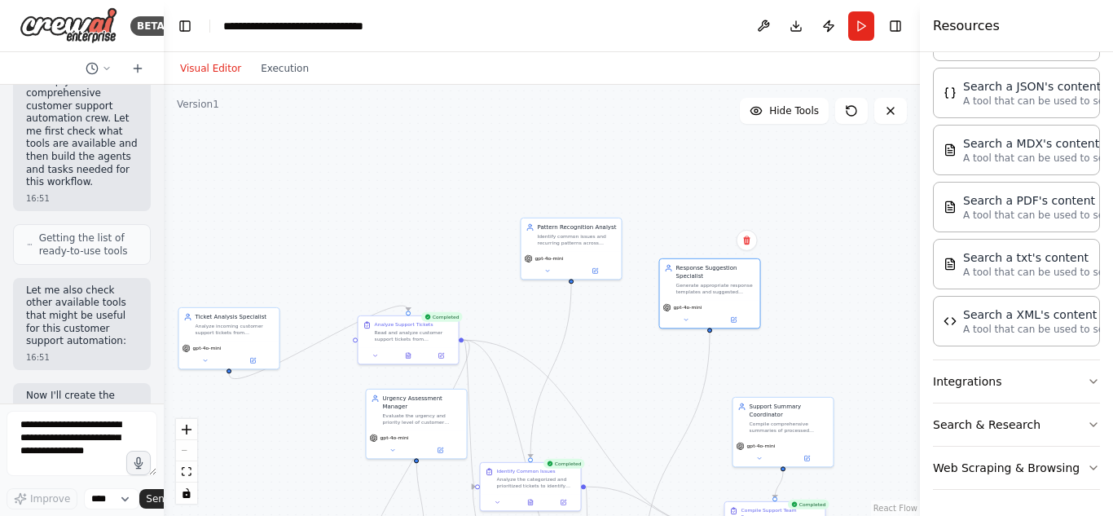
scroll to position [3346, 0]
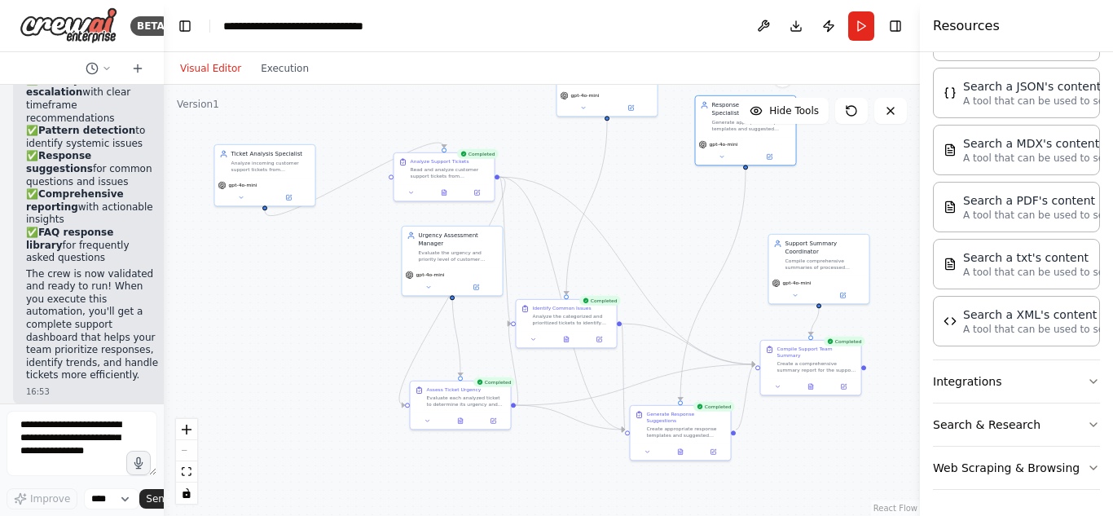
drag, startPoint x: 574, startPoint y: 313, endPoint x: 610, endPoint y: 156, distance: 161.5
click at [610, 153] on div ".deletable-edge-delete-btn { width: 20px; height: 20px; border: 0px solid #ffff…" at bounding box center [542, 300] width 756 height 431
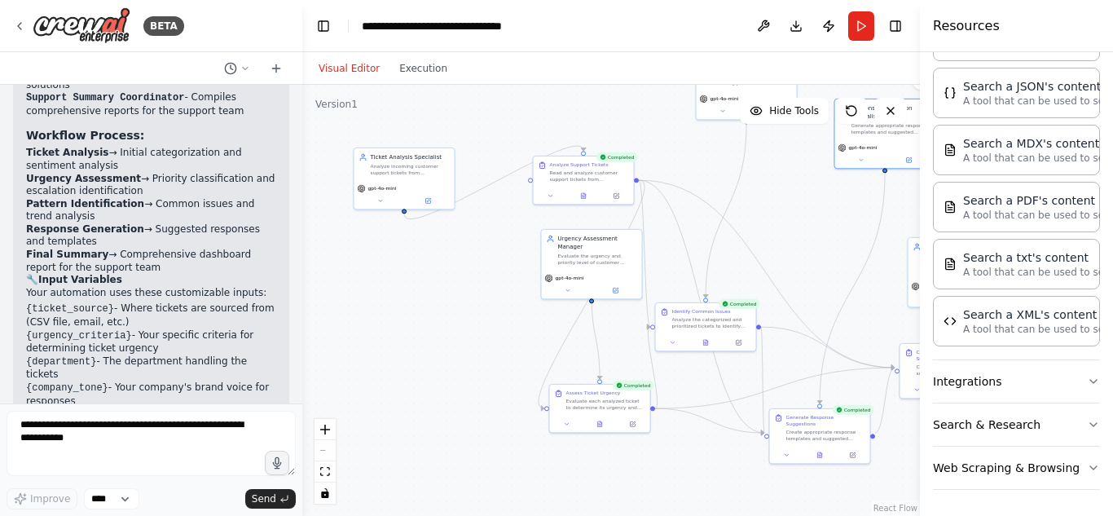
drag, startPoint x: 163, startPoint y: 187, endPoint x: 381, endPoint y: 299, distance: 245.2
click at [378, 271] on div "BETA Create a crew that automatically reads through customer support tickets, c…" at bounding box center [556, 258] width 1113 height 516
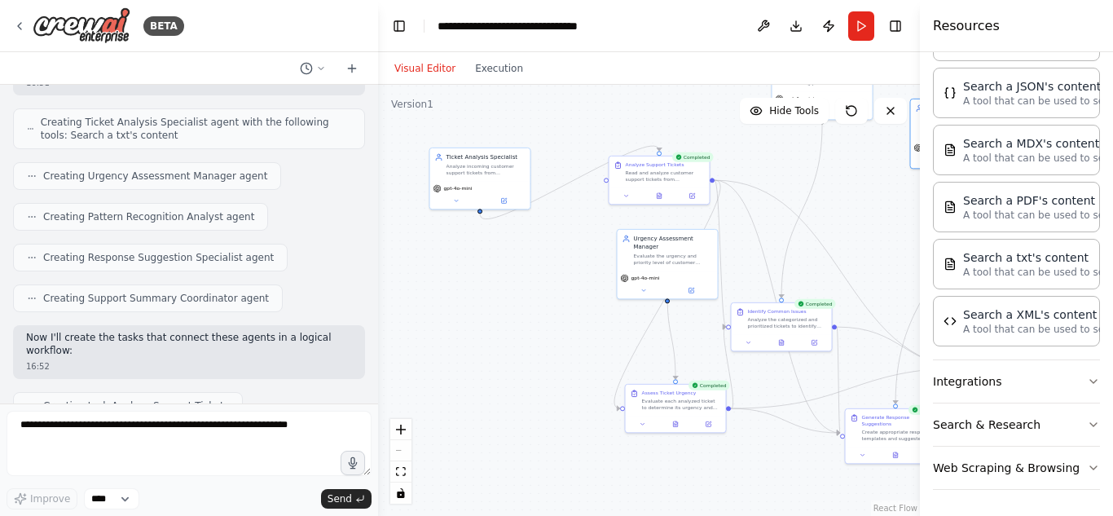
scroll to position [0, 0]
